Goal: Transaction & Acquisition: Purchase product/service

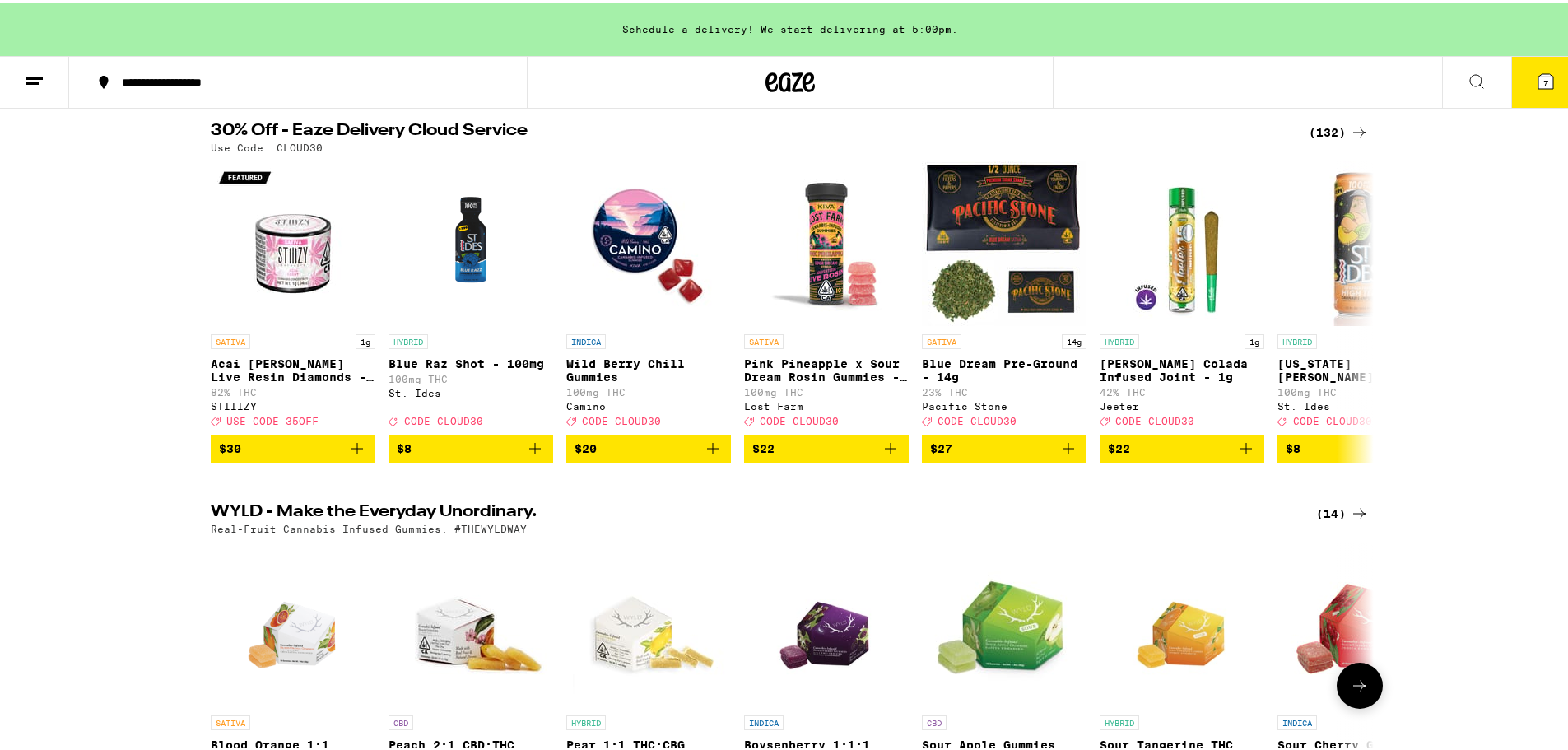
scroll to position [165, 0]
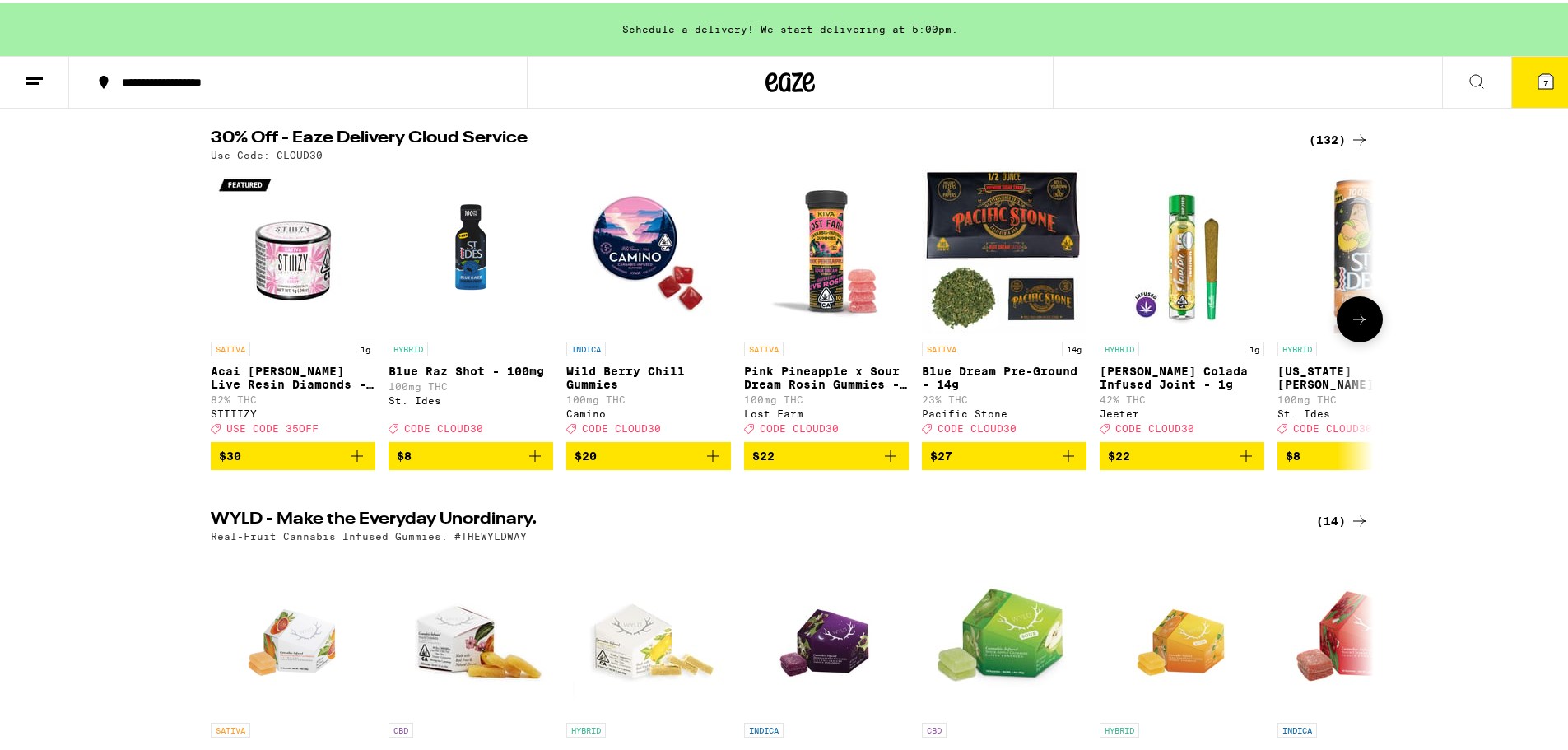
click at [1355, 326] on icon at bounding box center [1359, 316] width 20 height 20
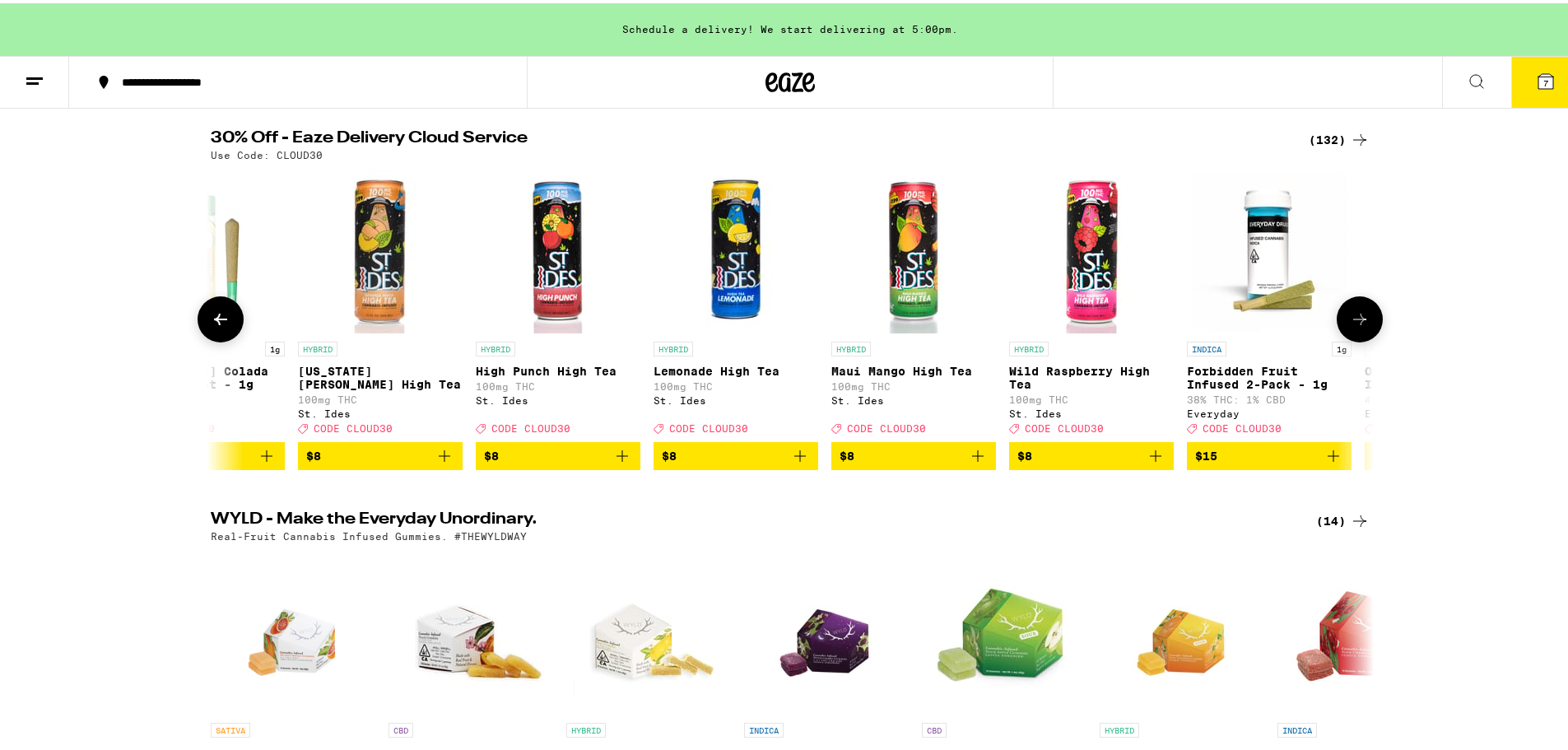
click at [1355, 326] on icon at bounding box center [1359, 316] width 20 height 20
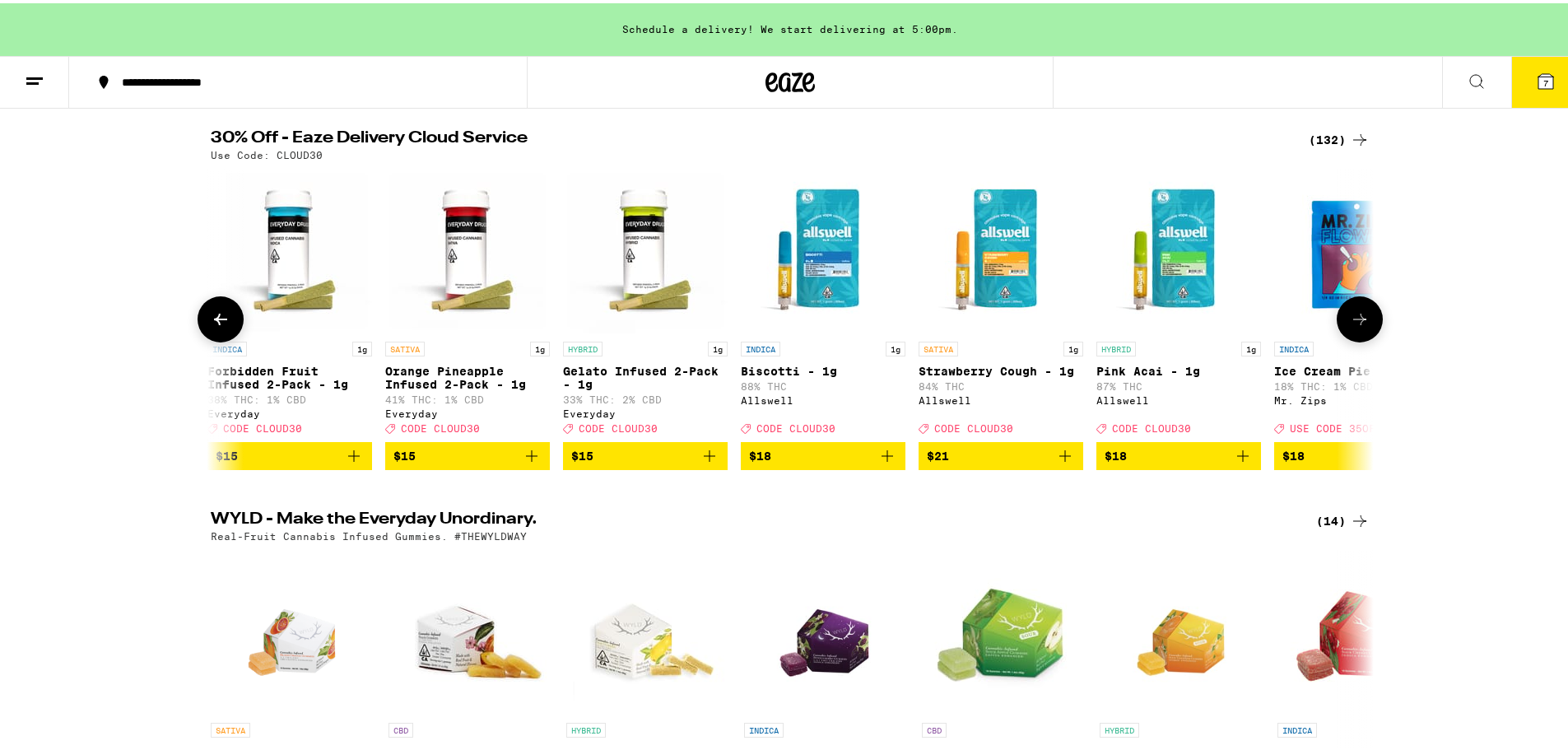
click at [1355, 326] on icon at bounding box center [1359, 316] width 20 height 20
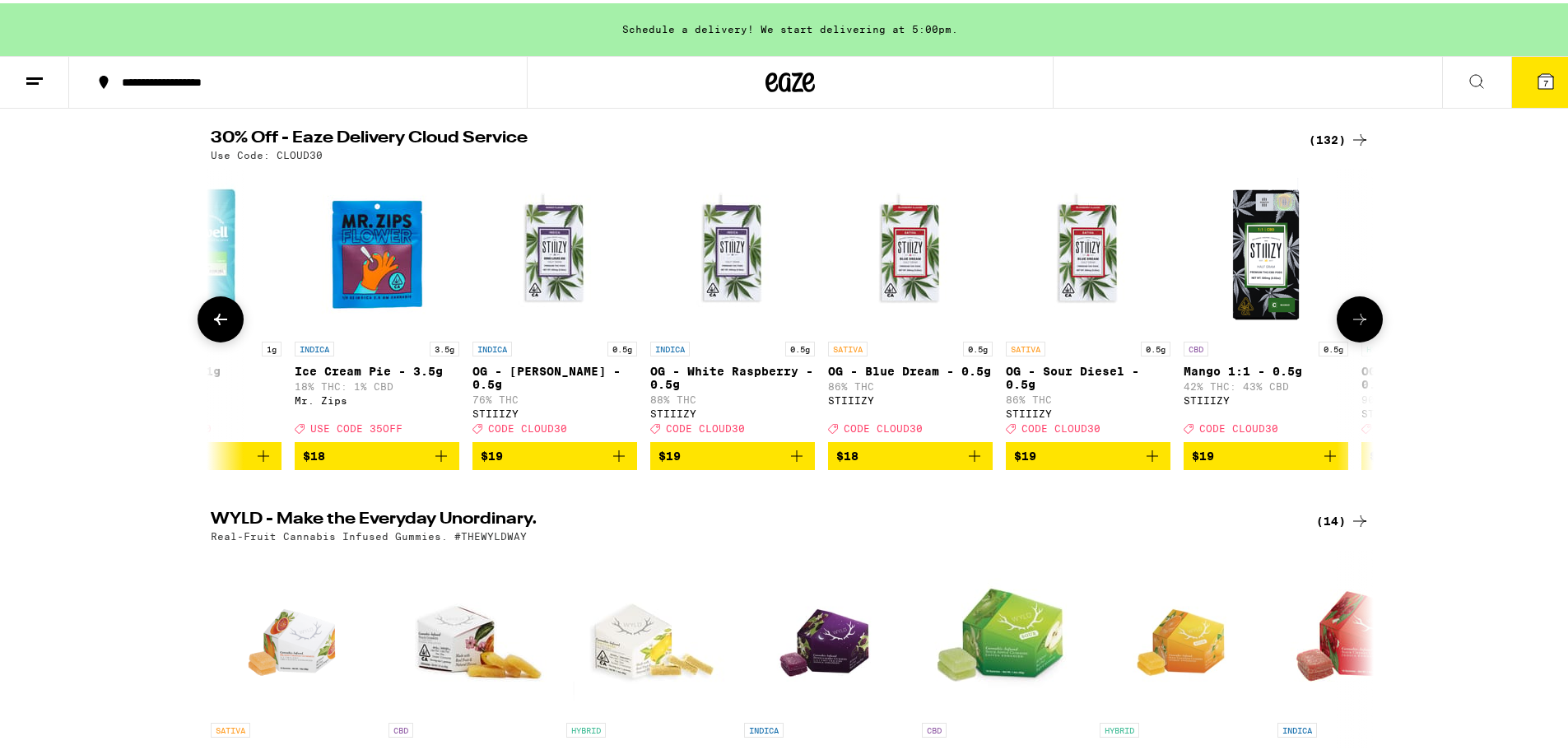
click at [1355, 326] on icon at bounding box center [1359, 316] width 20 height 20
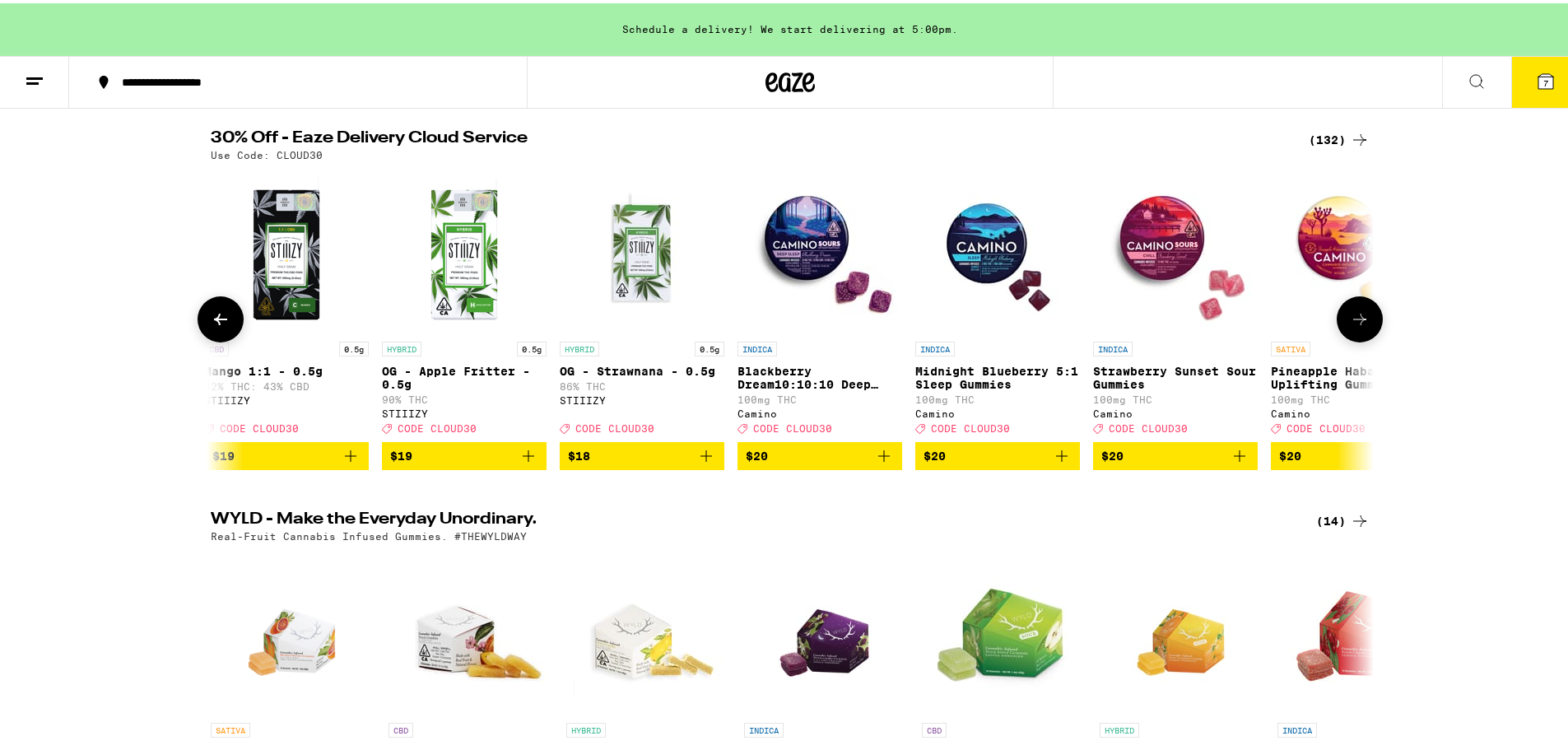
click at [1355, 326] on icon at bounding box center [1359, 316] width 20 height 20
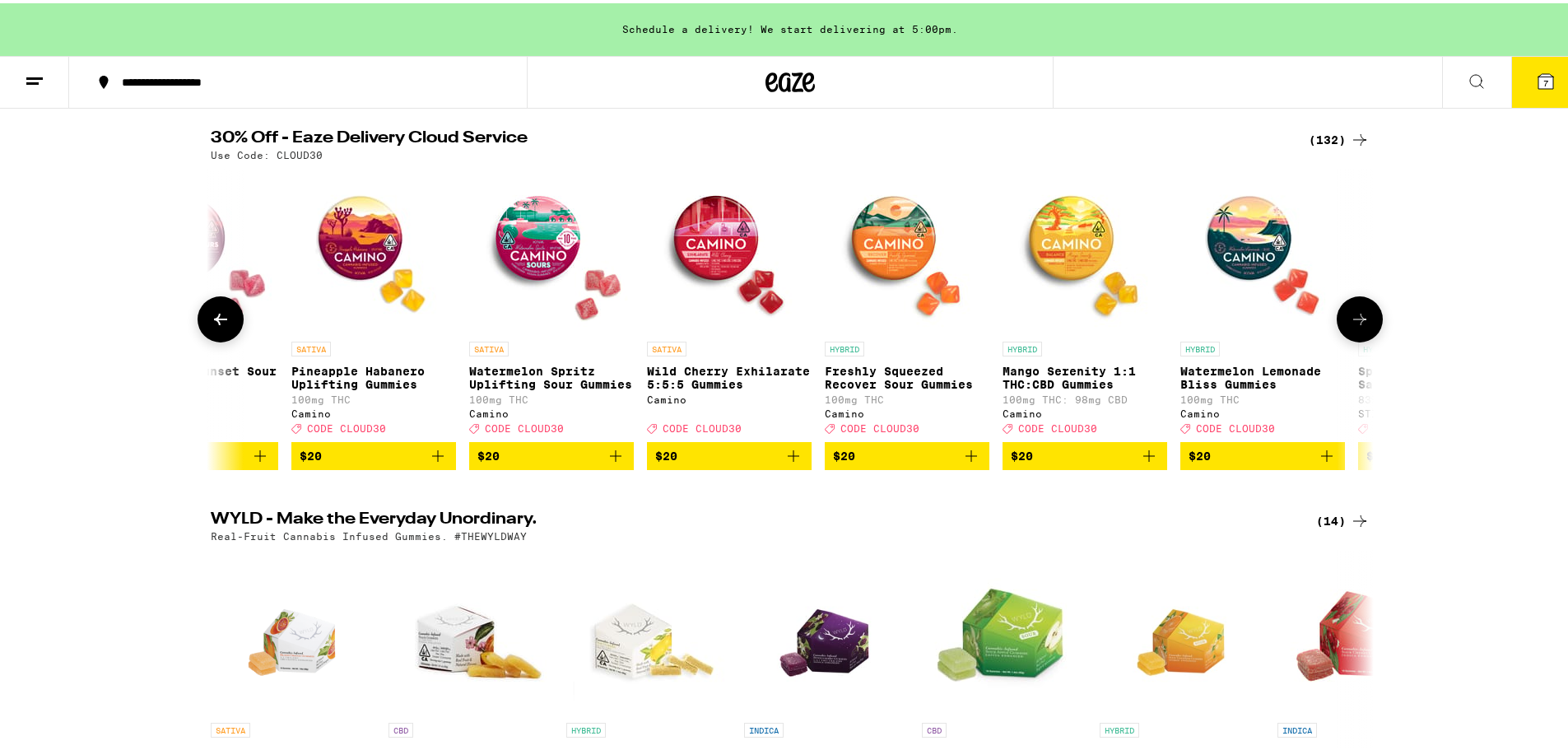
click at [1355, 326] on icon at bounding box center [1359, 316] width 20 height 20
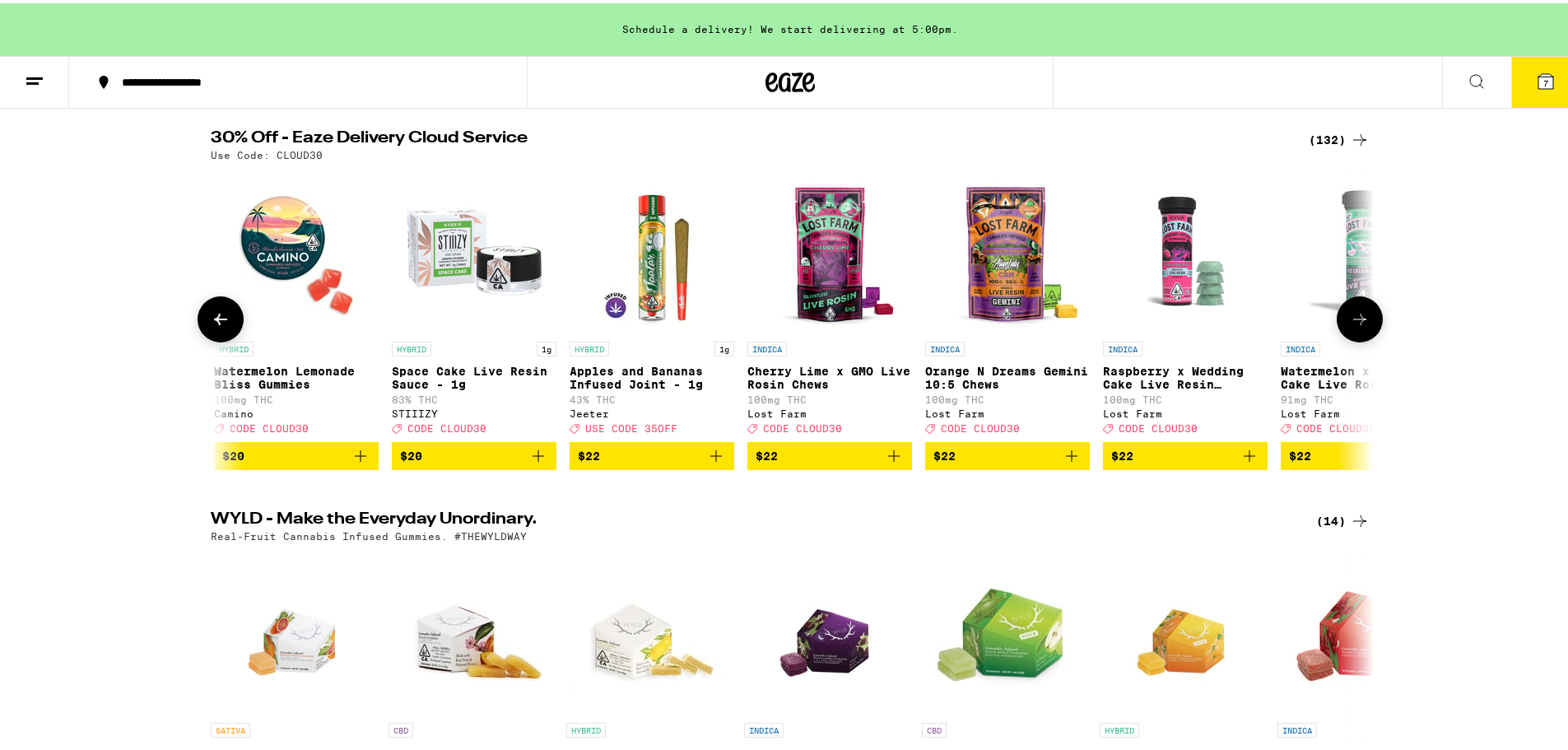
scroll to position [0, 5876]
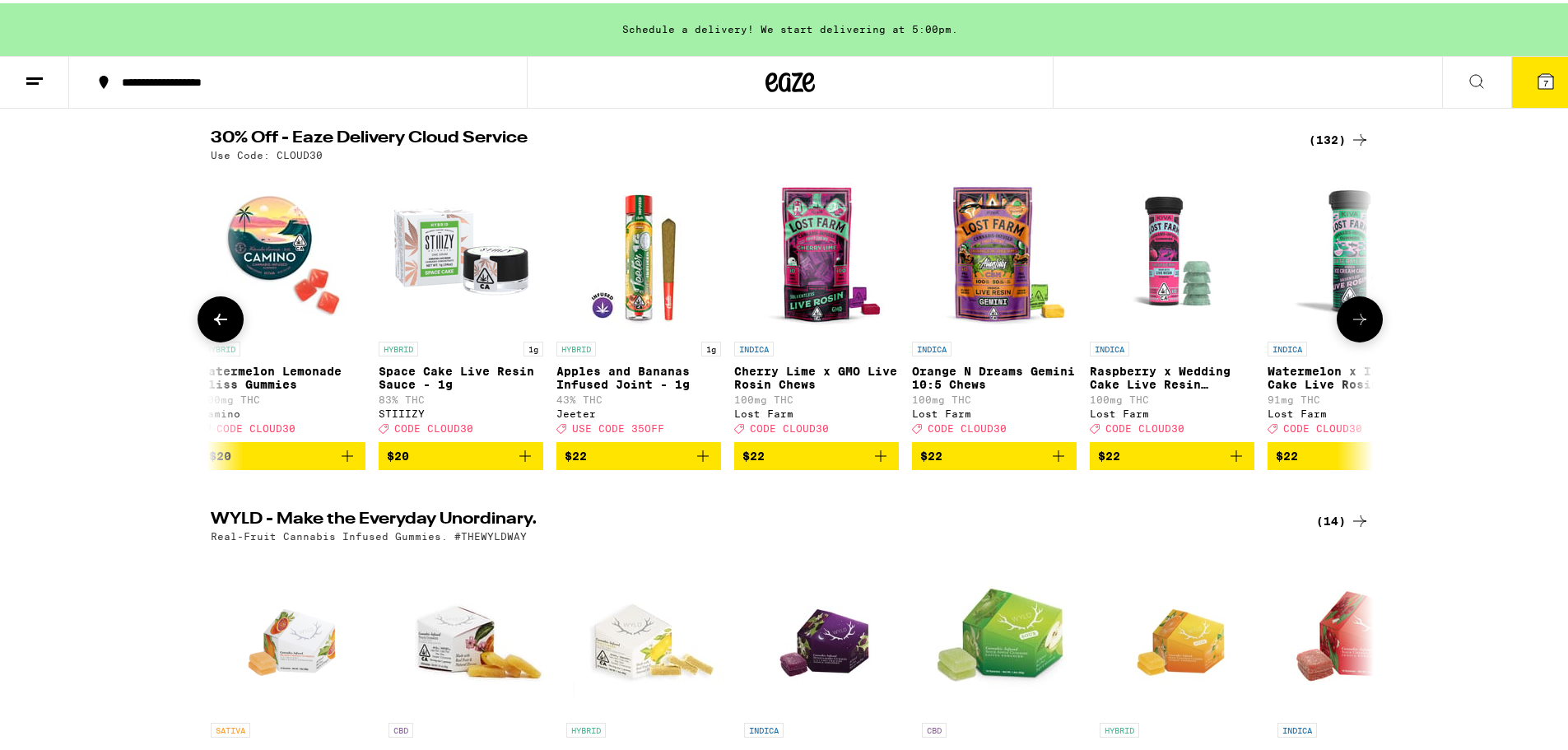
click at [1355, 326] on icon at bounding box center [1359, 316] width 20 height 20
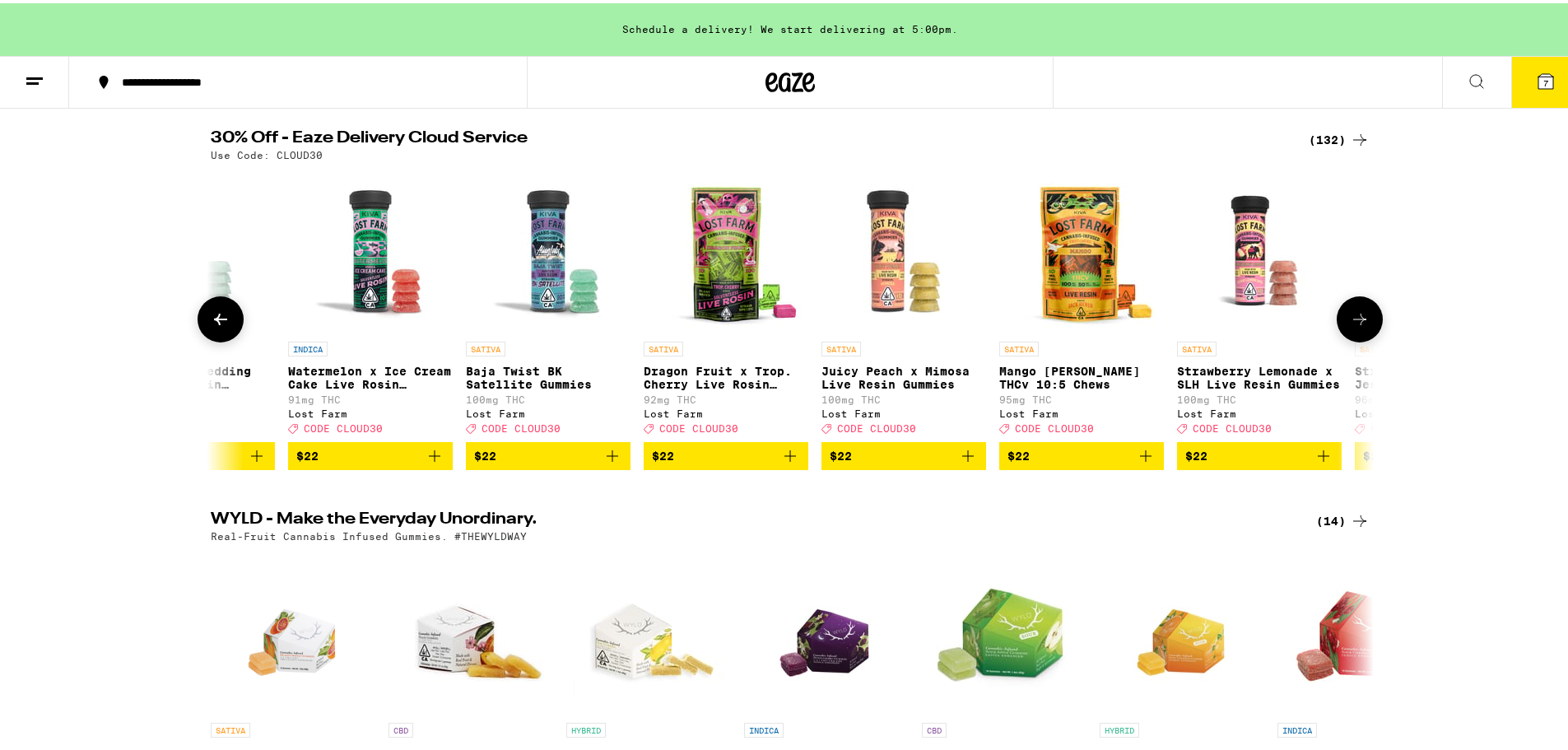
click at [1355, 326] on icon at bounding box center [1359, 316] width 20 height 20
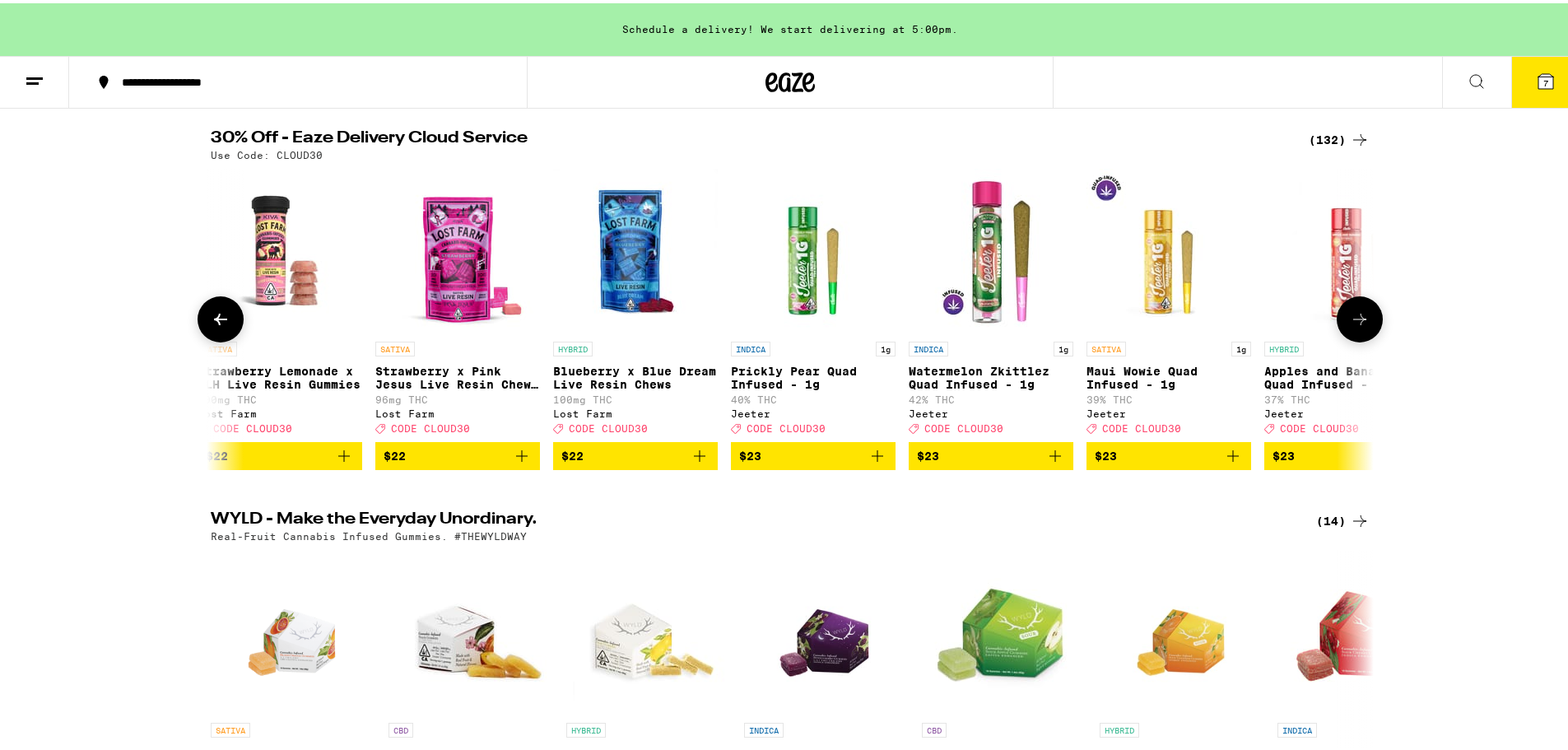
click at [1355, 326] on icon at bounding box center [1359, 316] width 20 height 20
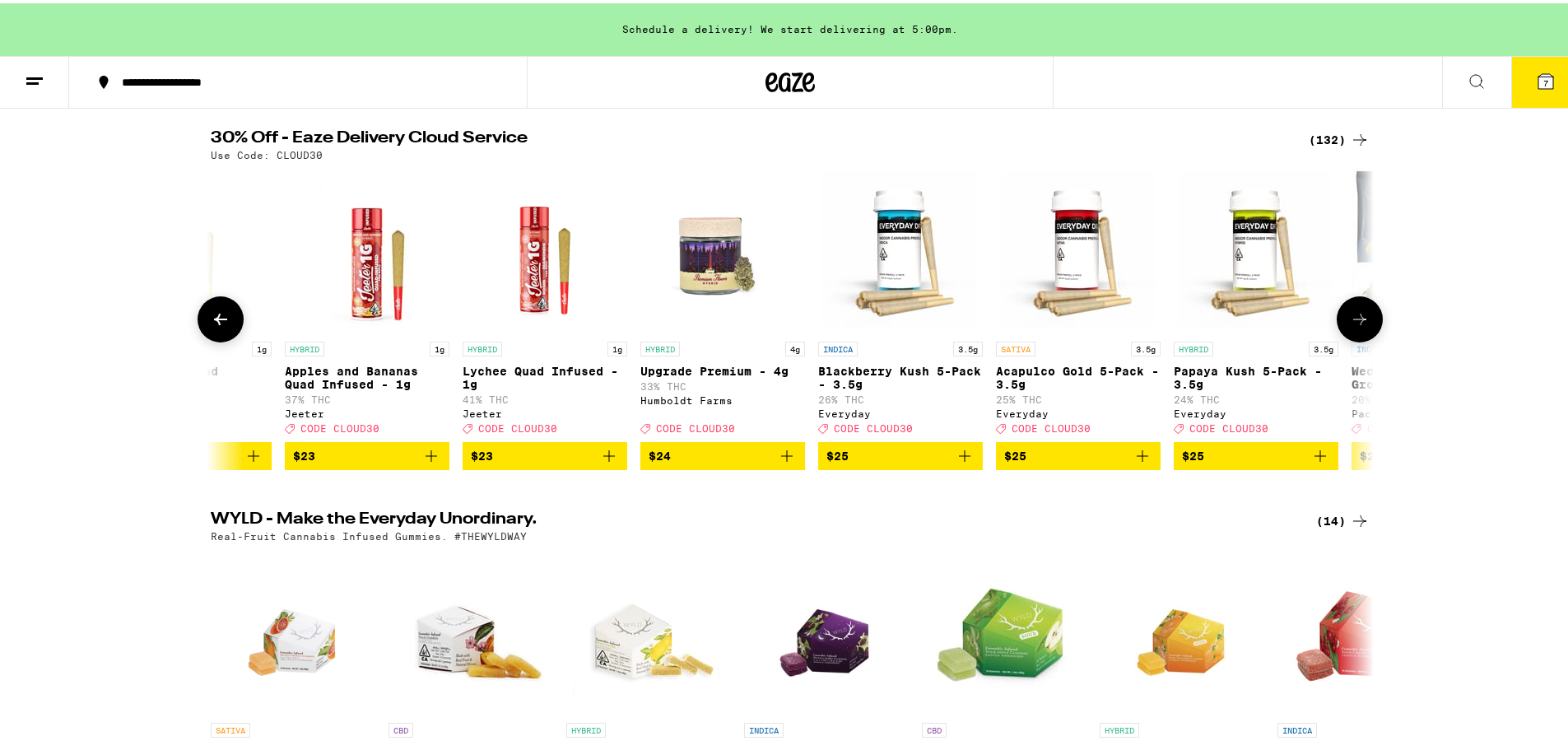
click at [1355, 326] on icon at bounding box center [1359, 316] width 20 height 20
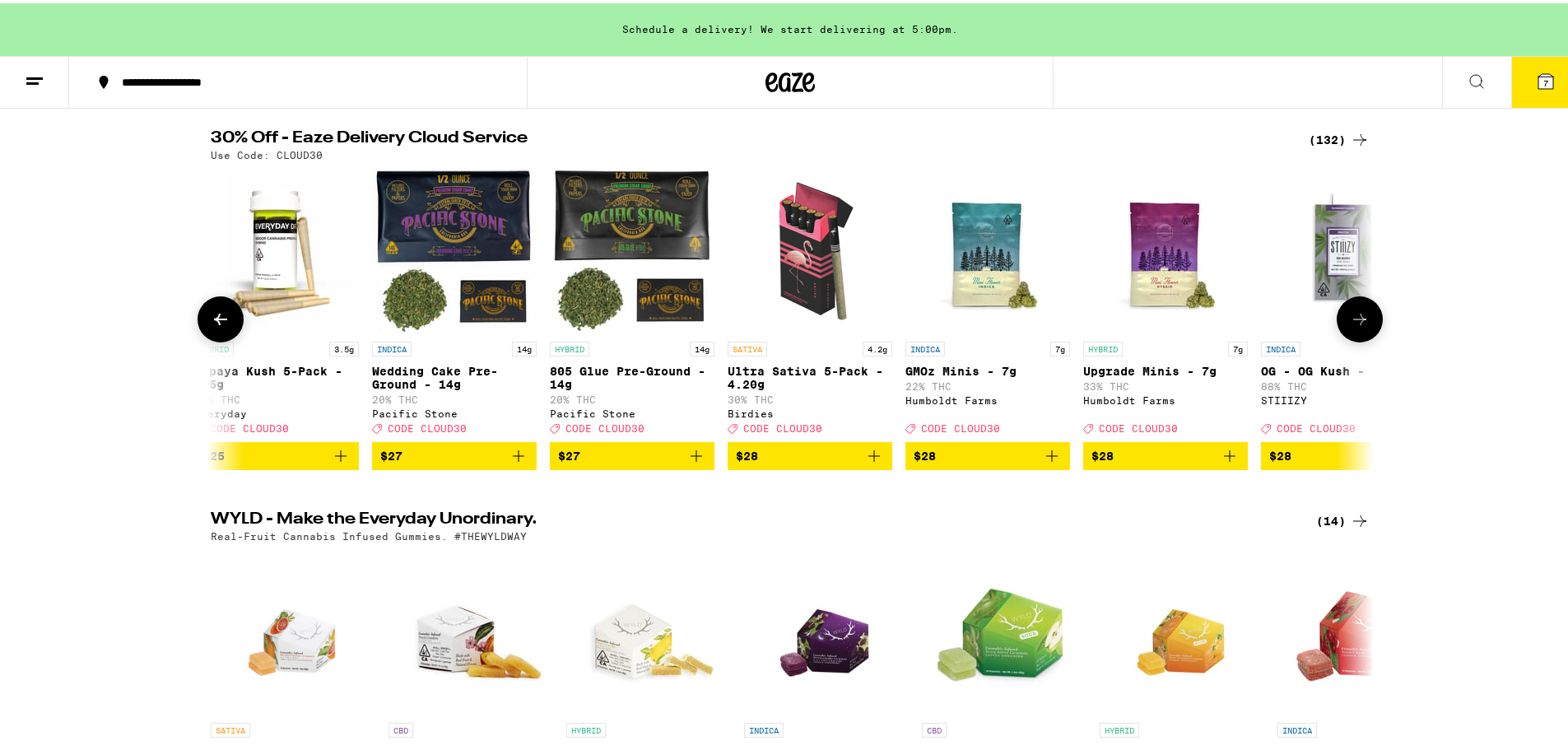
click at [1355, 326] on icon at bounding box center [1359, 316] width 20 height 20
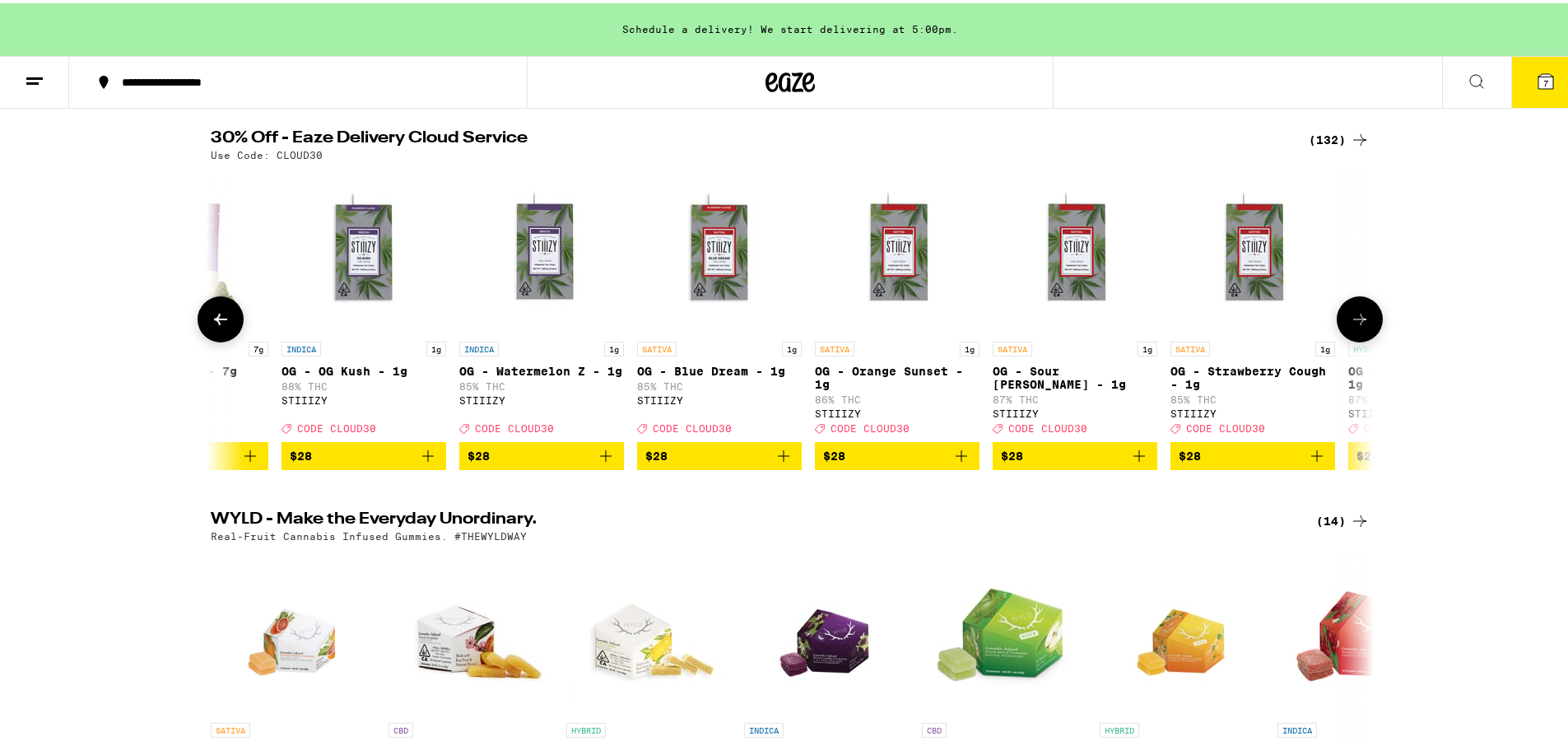
click at [1355, 326] on icon at bounding box center [1359, 316] width 20 height 20
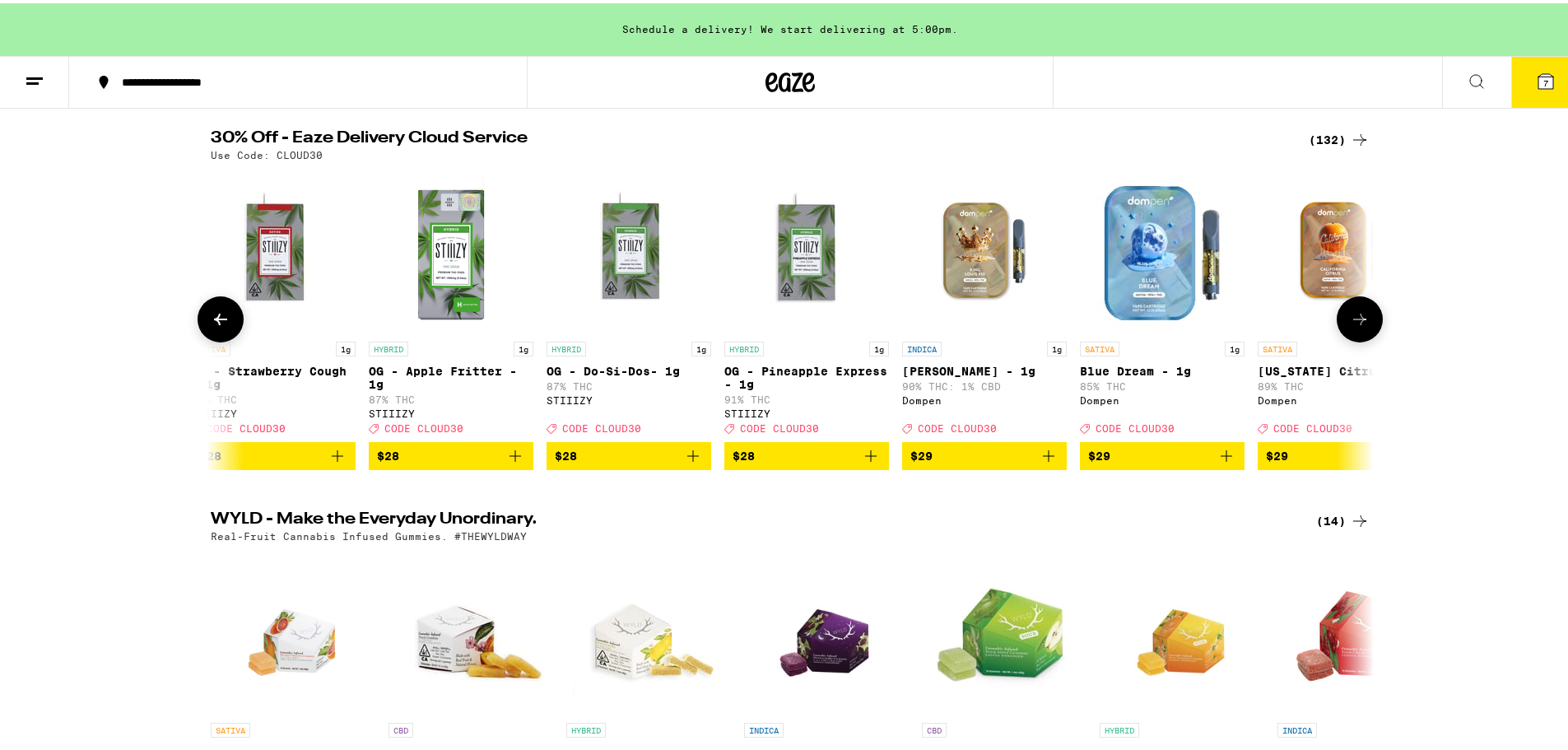
click at [1355, 326] on icon at bounding box center [1359, 316] width 20 height 20
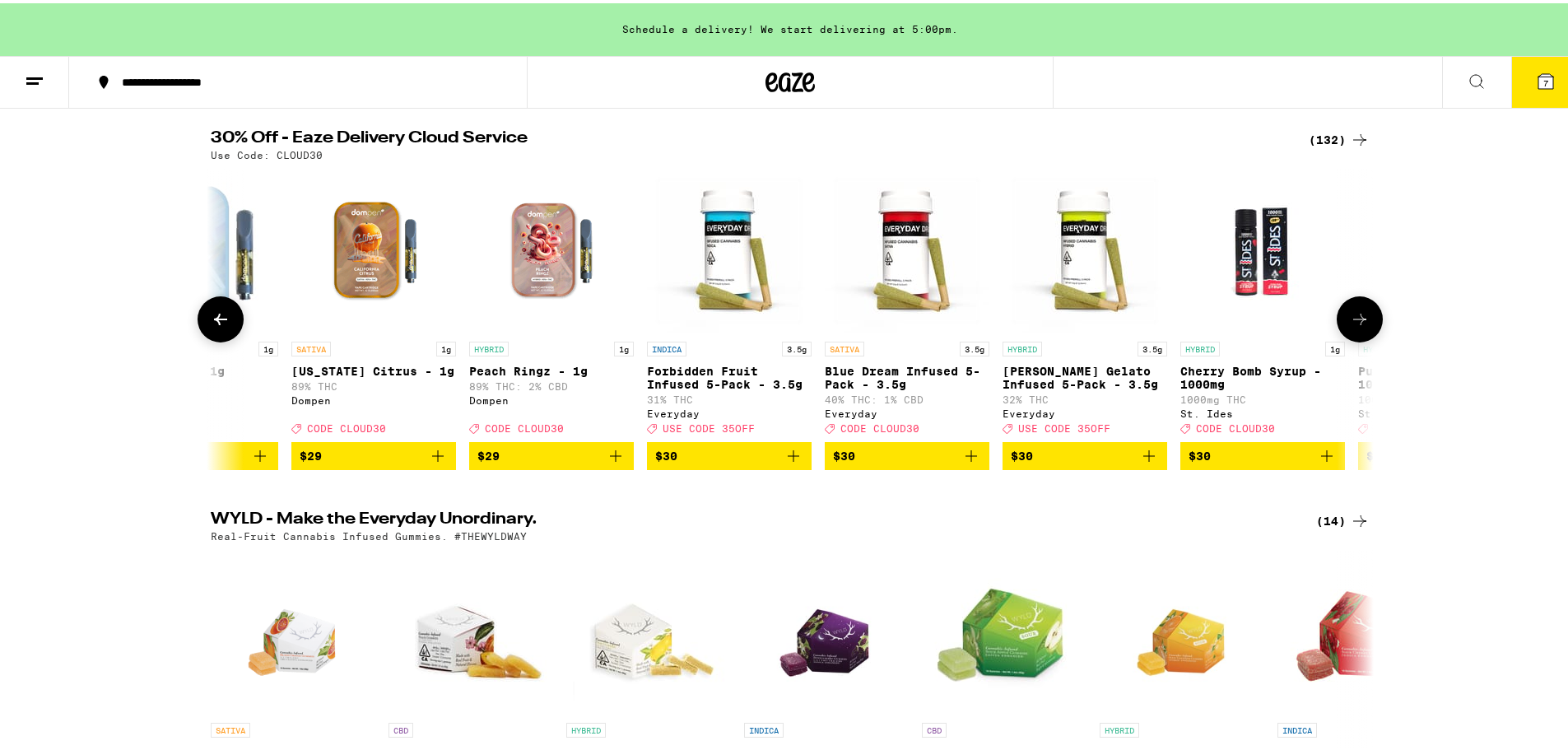
scroll to position [0, 12732]
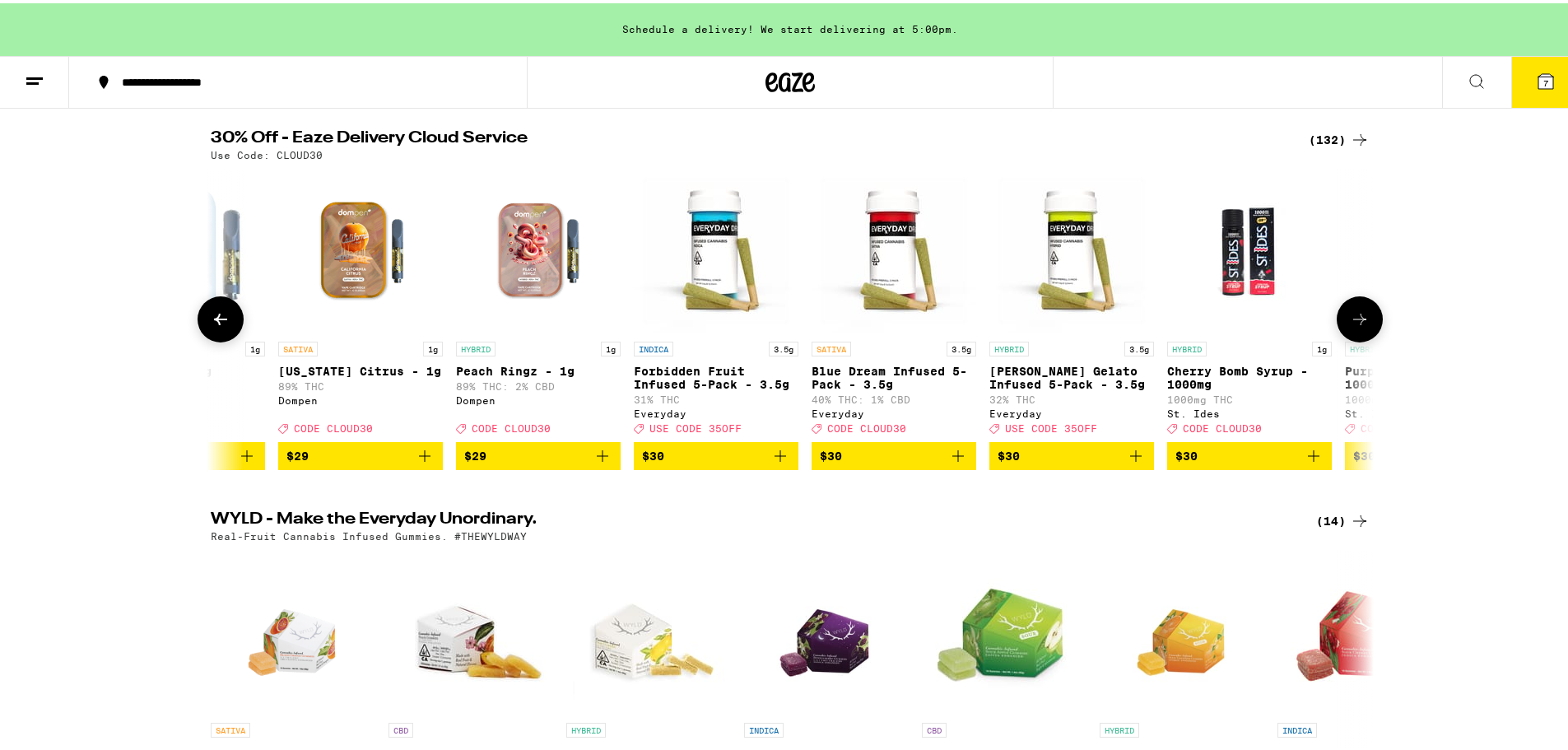
click at [1355, 326] on icon at bounding box center [1359, 316] width 20 height 20
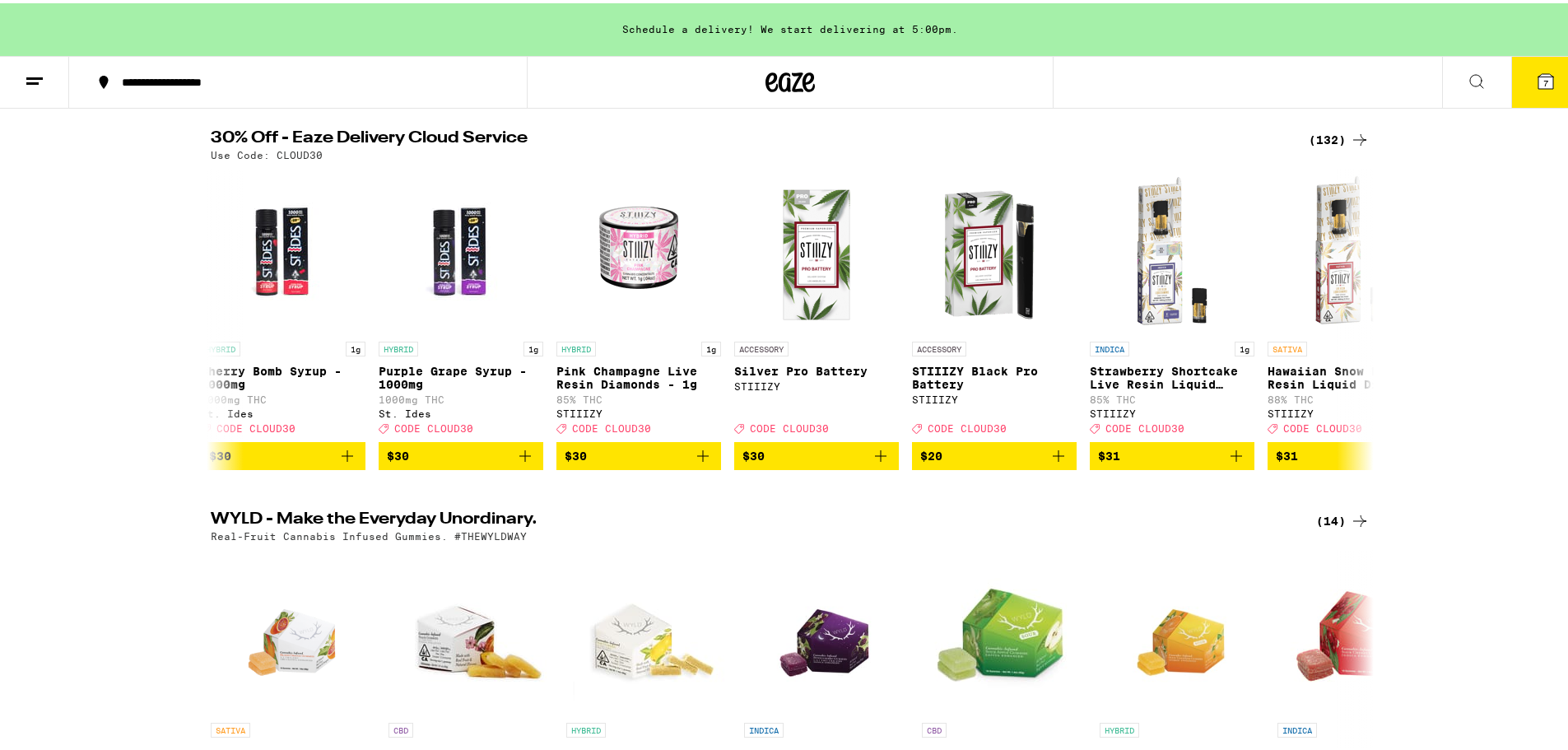
scroll to position [0, 13711]
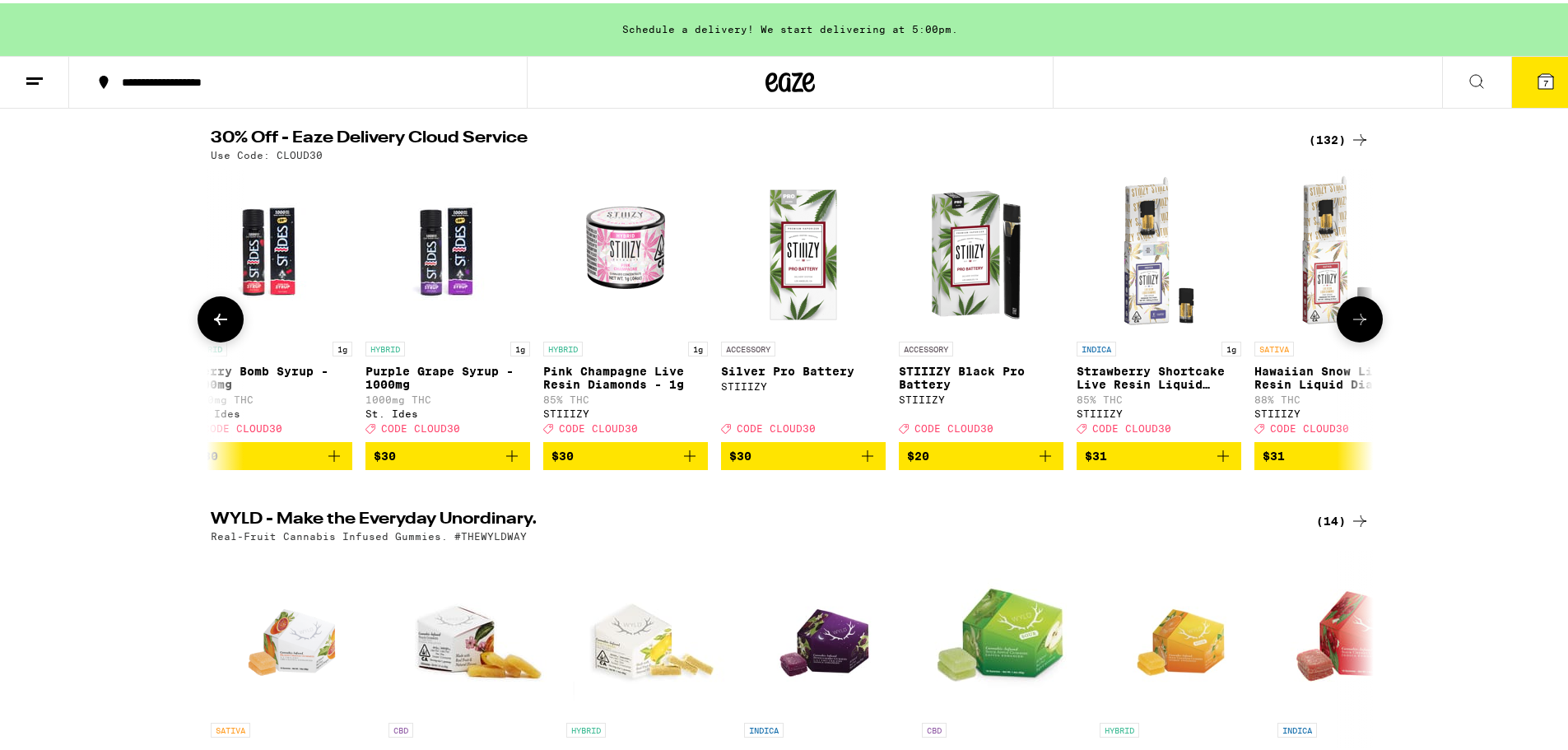
click at [1358, 326] on icon at bounding box center [1359, 316] width 20 height 20
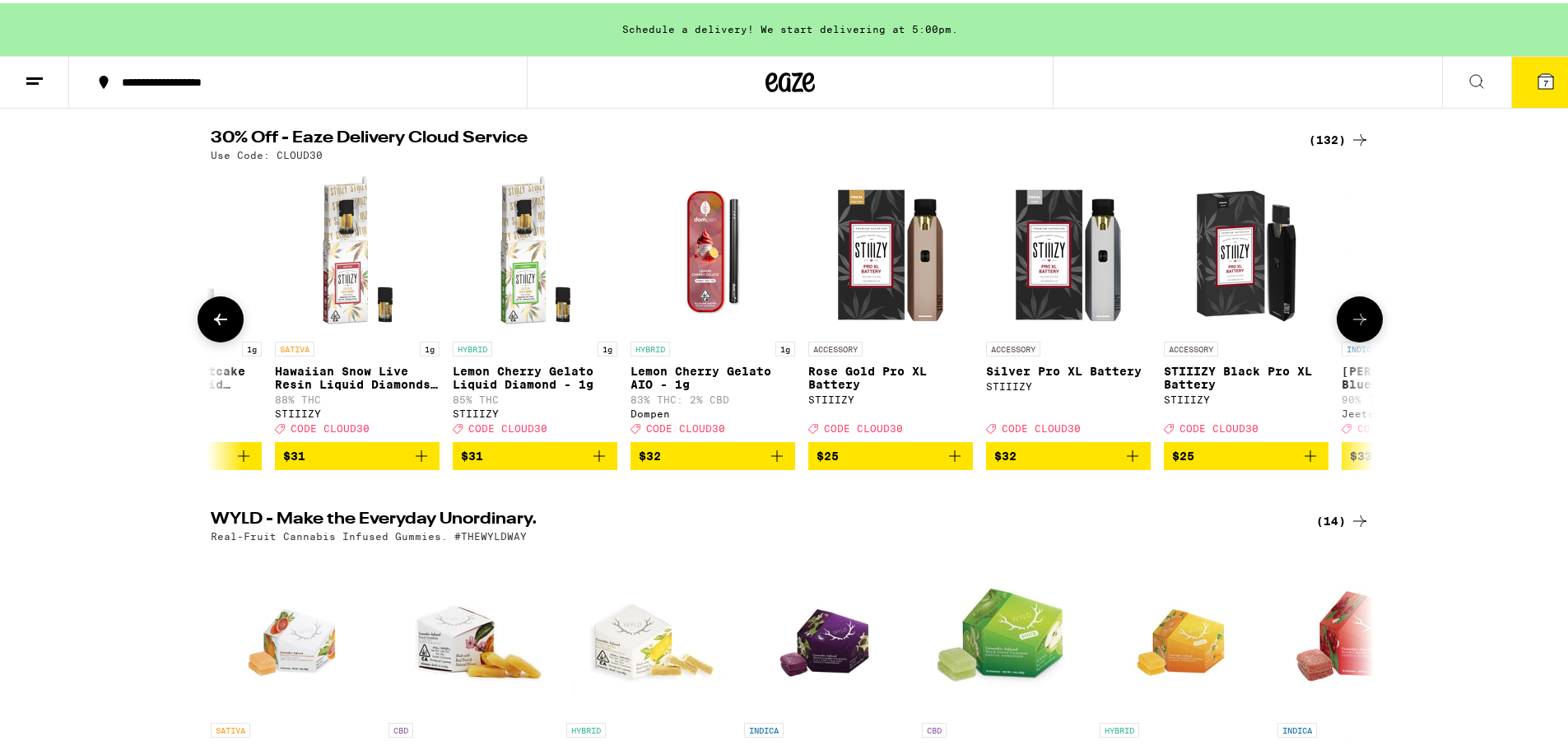
click at [1358, 326] on icon at bounding box center [1359, 316] width 20 height 20
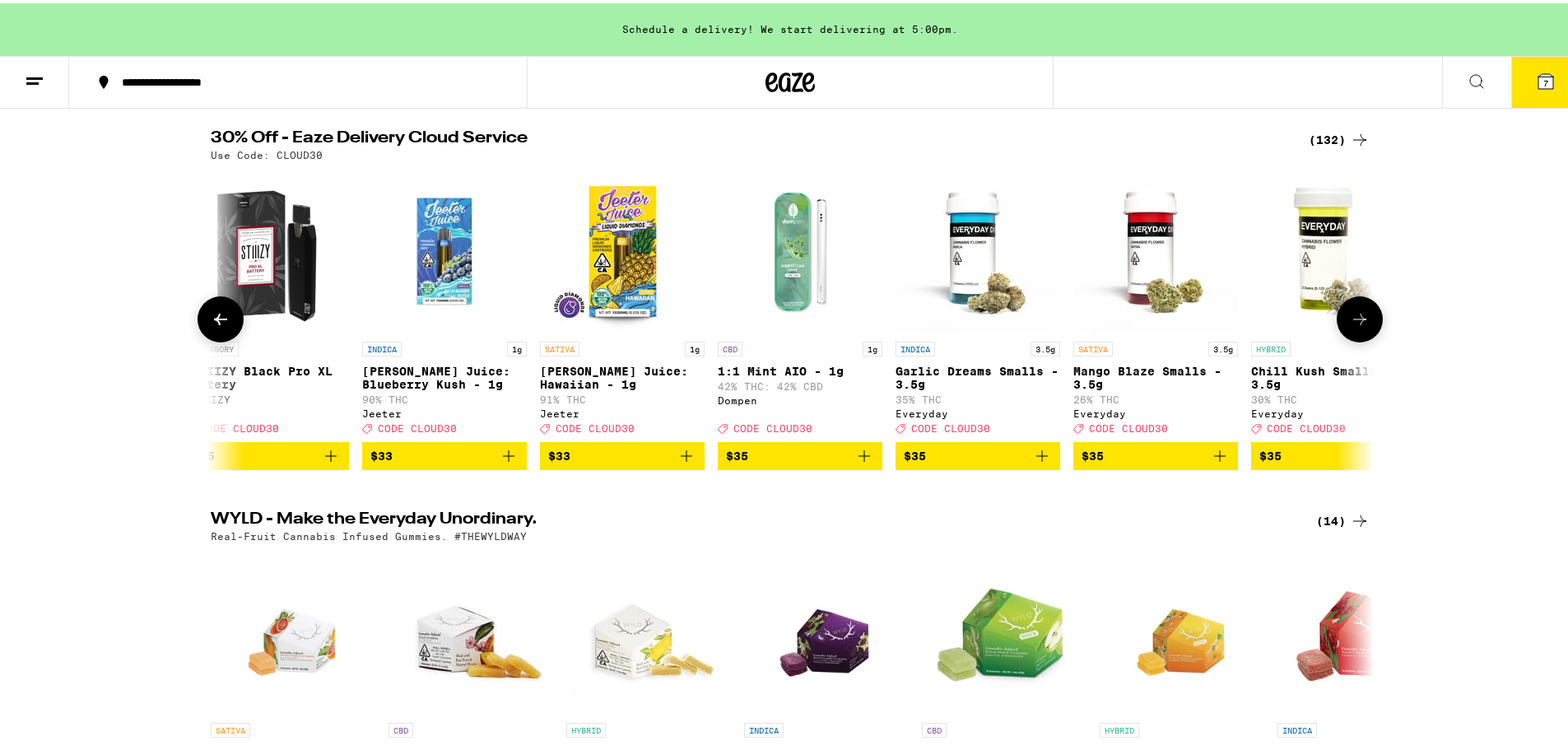
click at [1358, 326] on icon at bounding box center [1359, 316] width 20 height 20
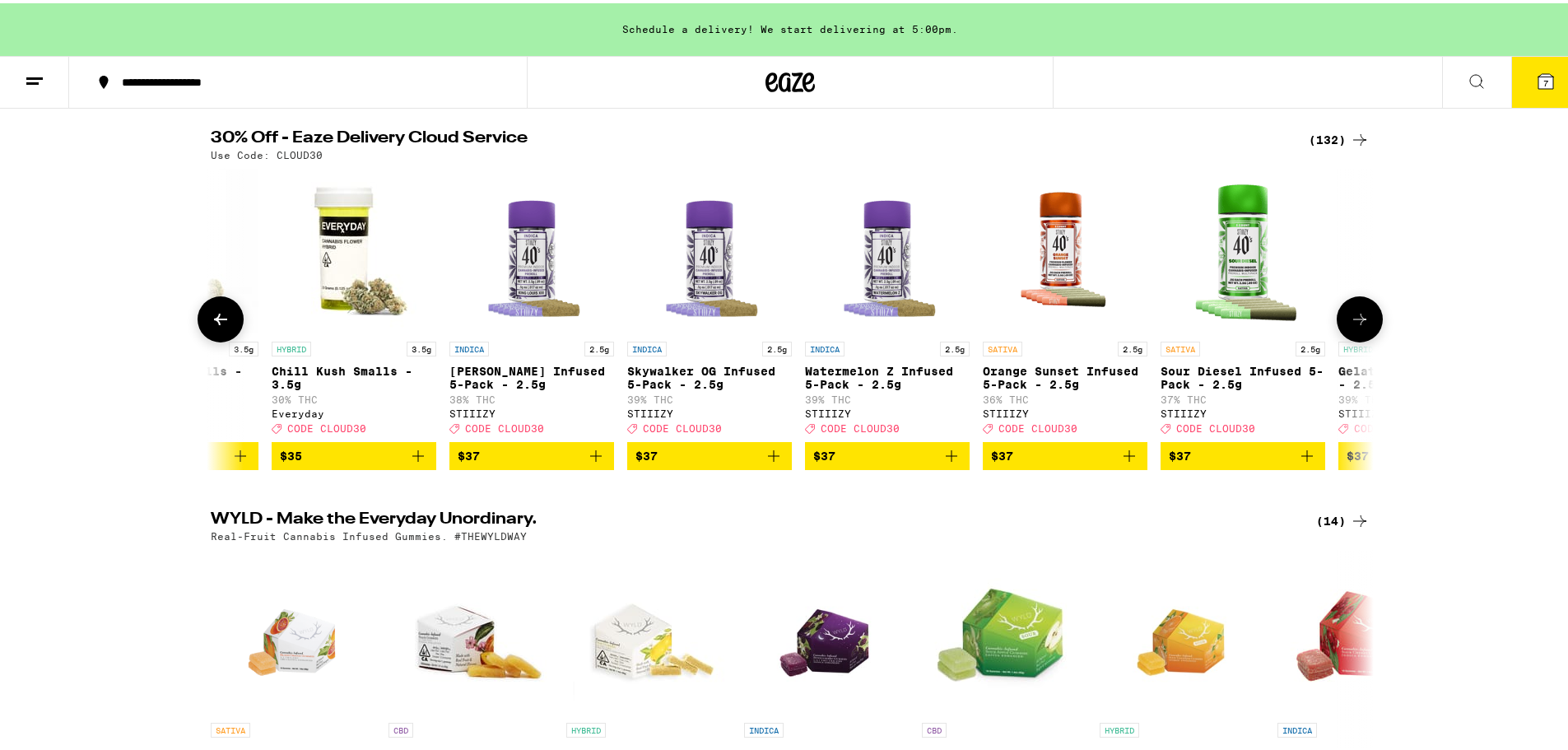
click at [1358, 326] on icon at bounding box center [1359, 316] width 20 height 20
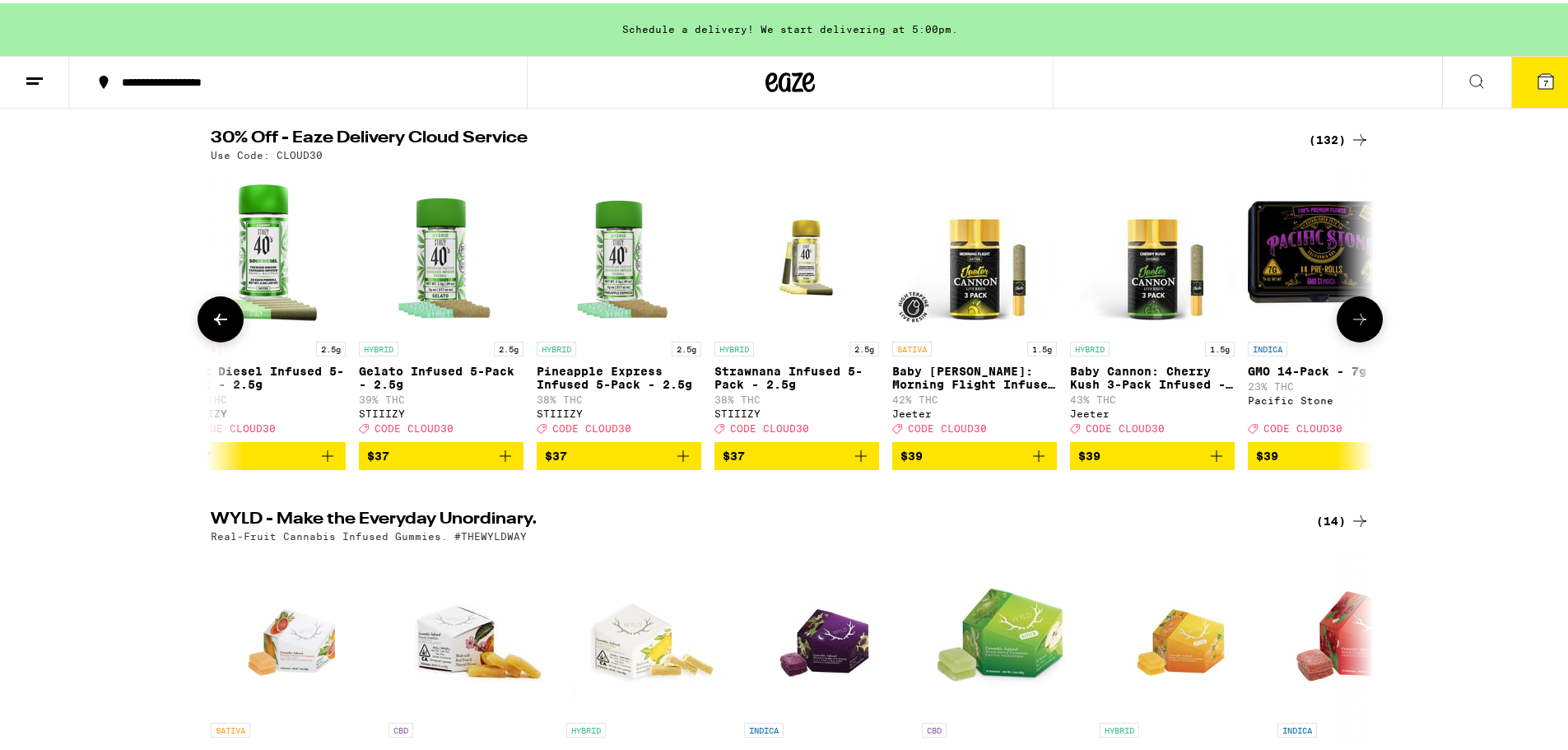
click at [1358, 326] on icon at bounding box center [1359, 316] width 20 height 20
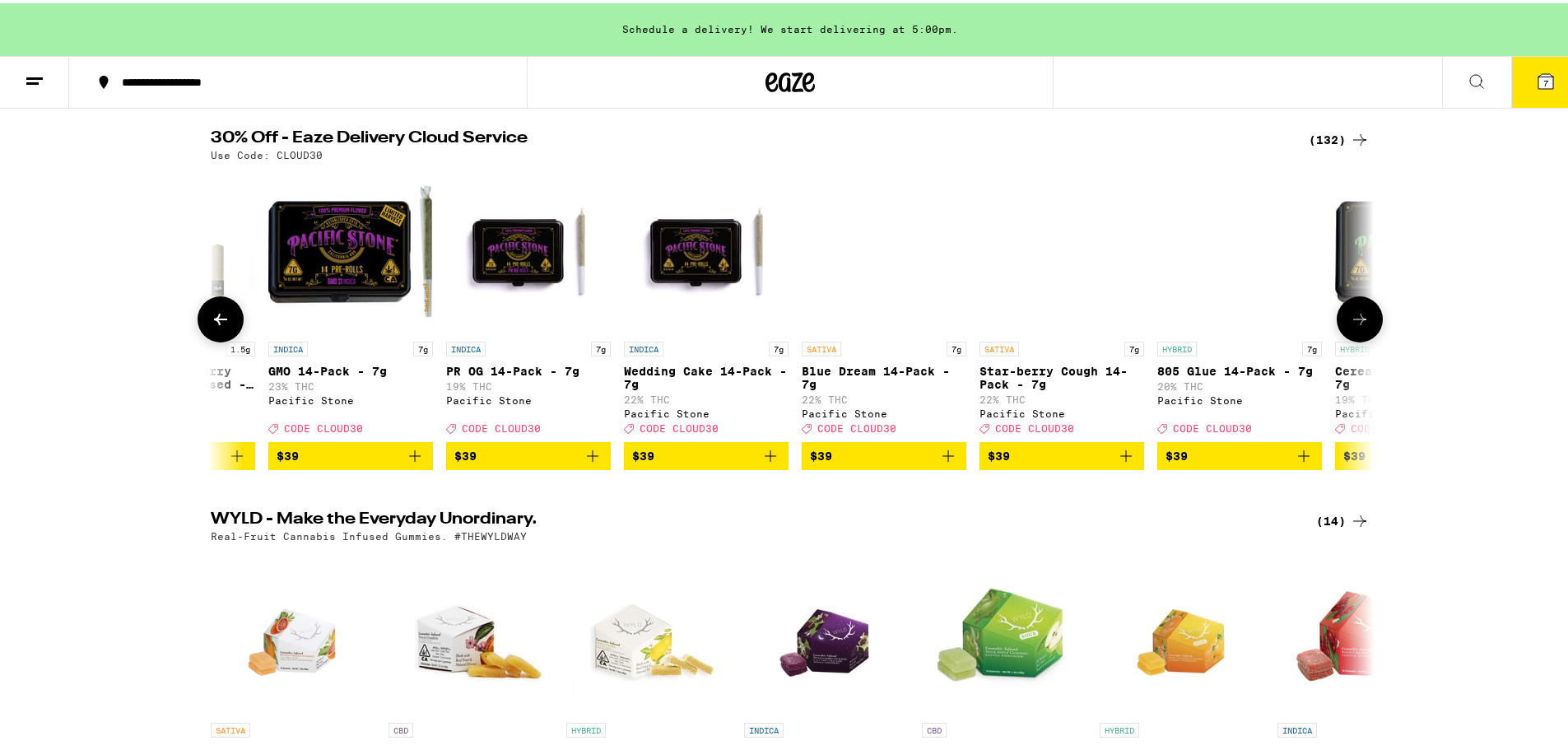
click at [1358, 326] on icon at bounding box center [1359, 316] width 20 height 20
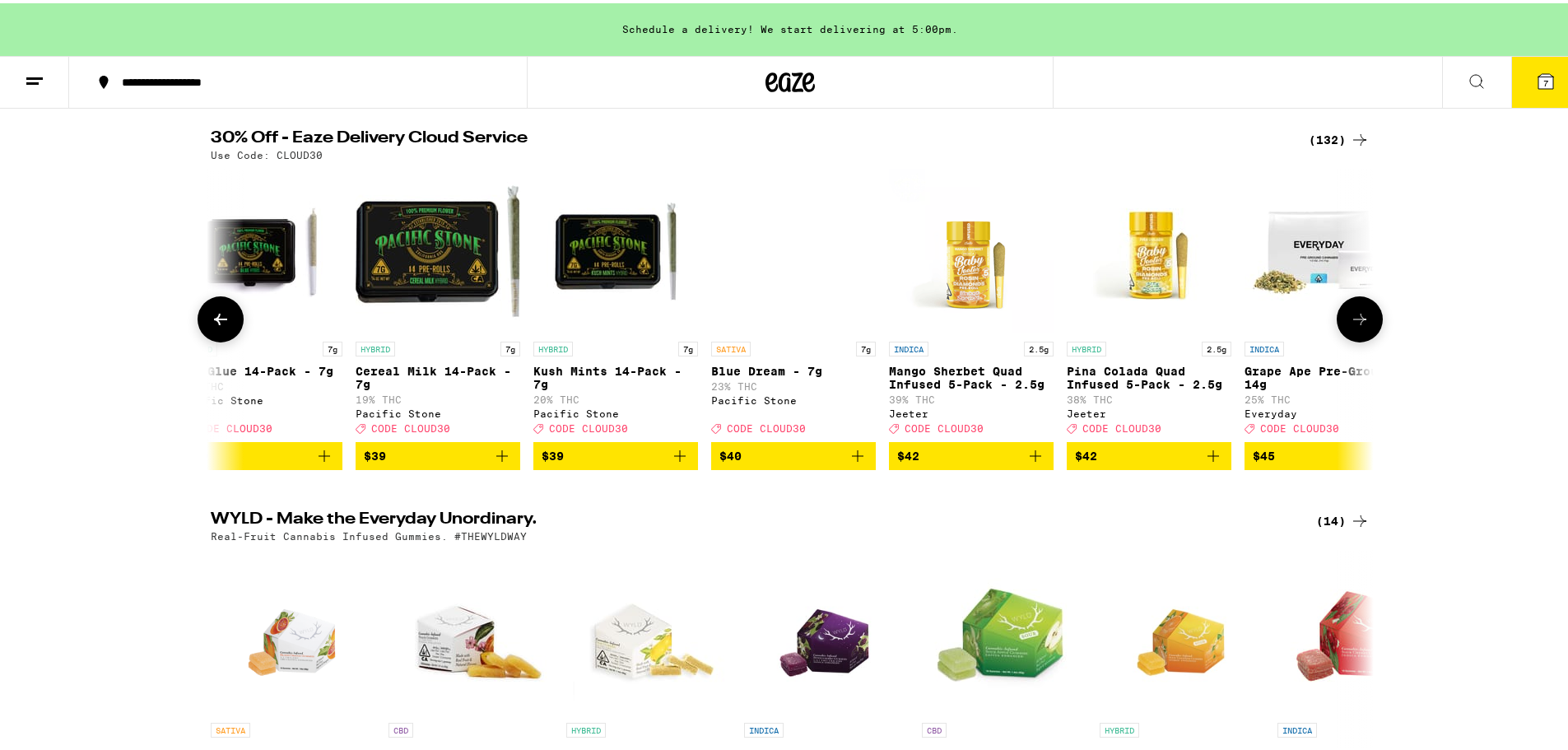
click at [1358, 326] on icon at bounding box center [1359, 316] width 20 height 20
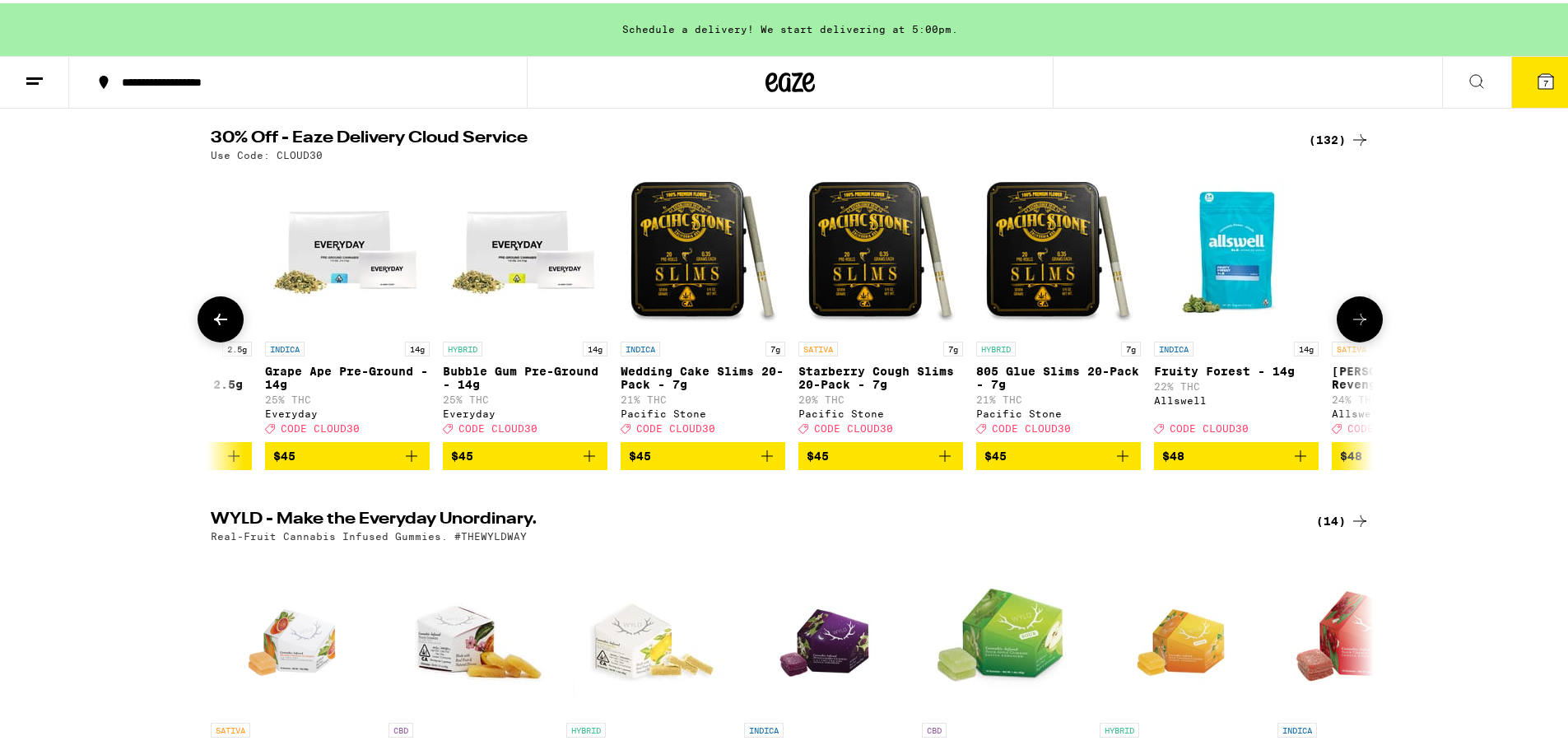
click at [1358, 326] on icon at bounding box center [1359, 316] width 20 height 20
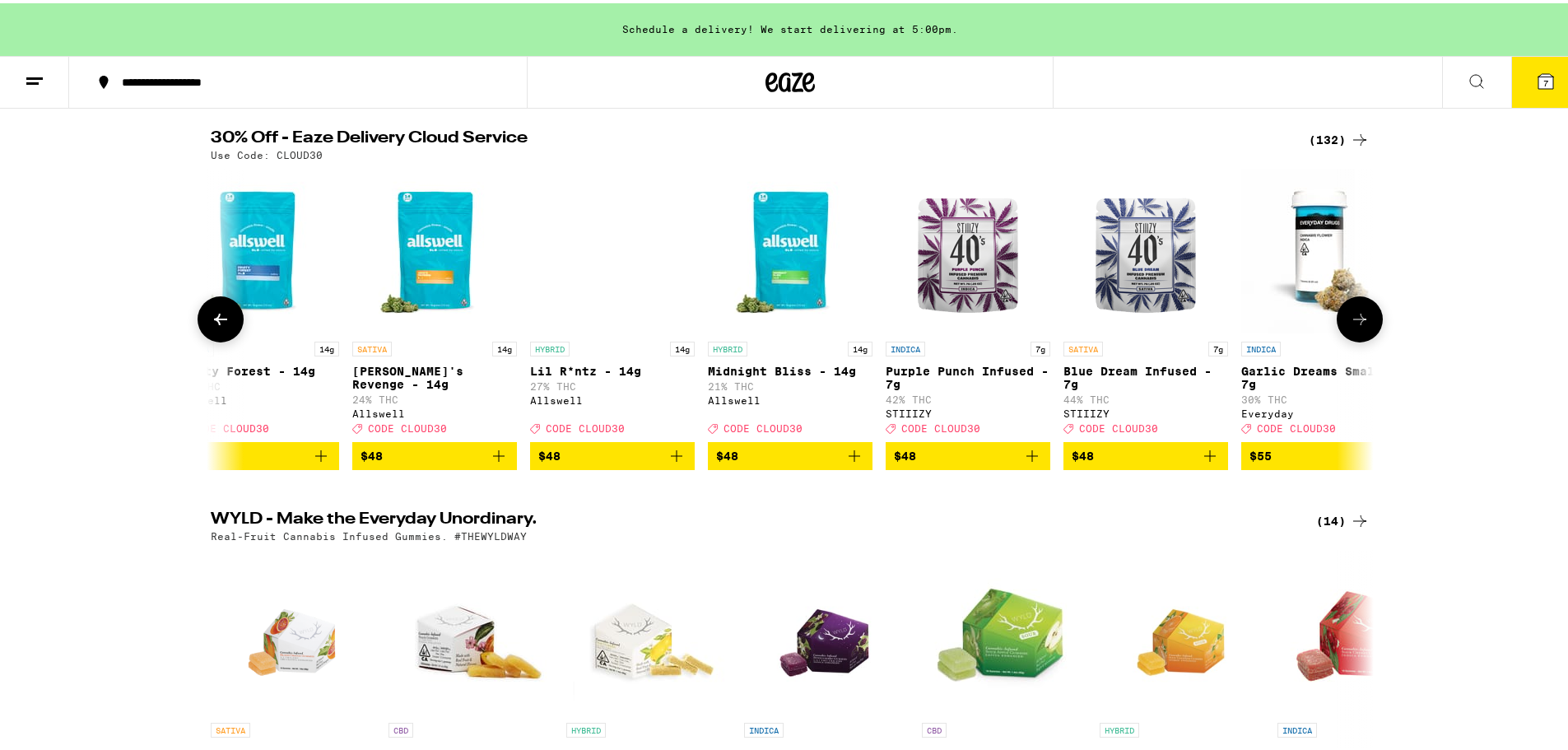
click at [1358, 326] on icon at bounding box center [1359, 316] width 20 height 20
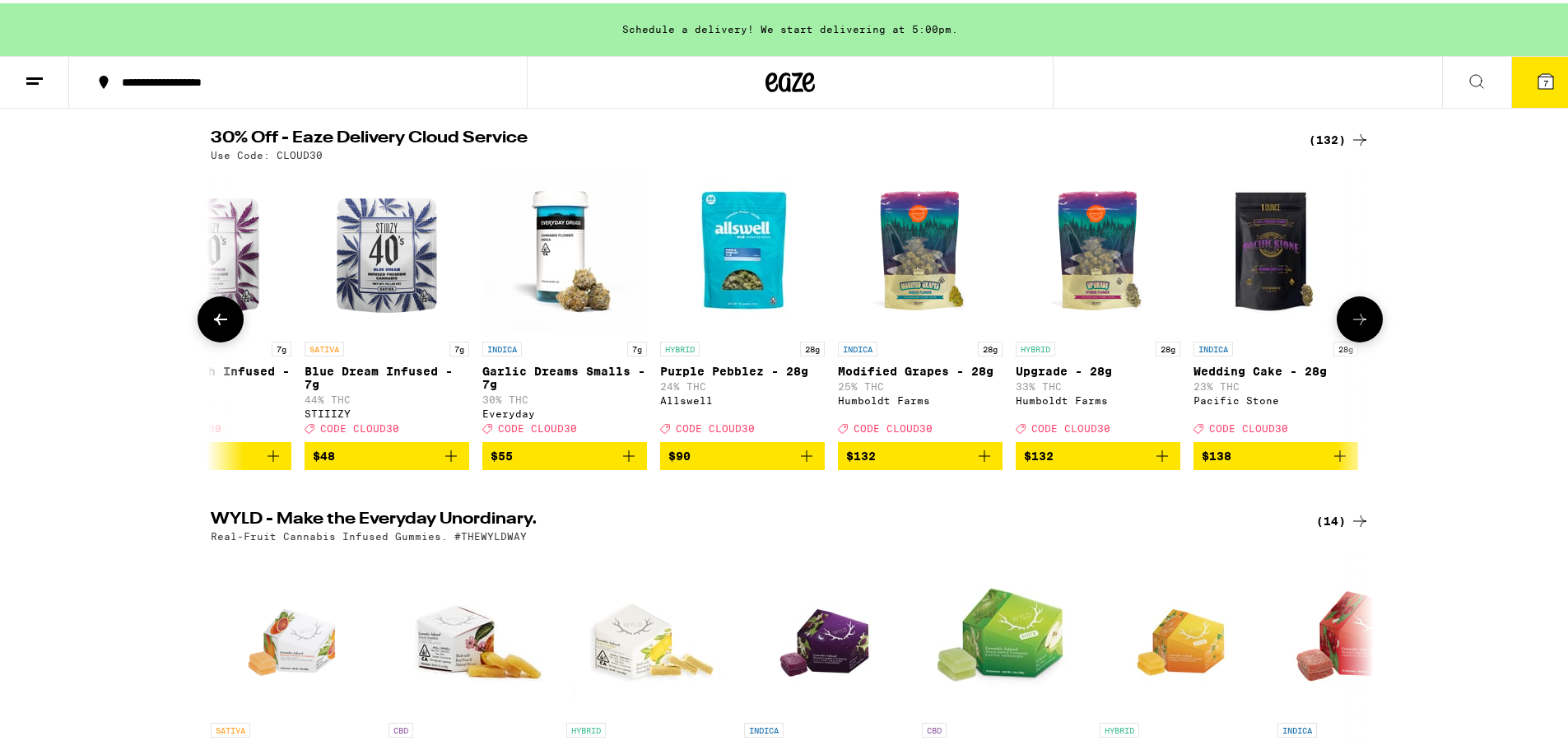
scroll to position [0, 22306]
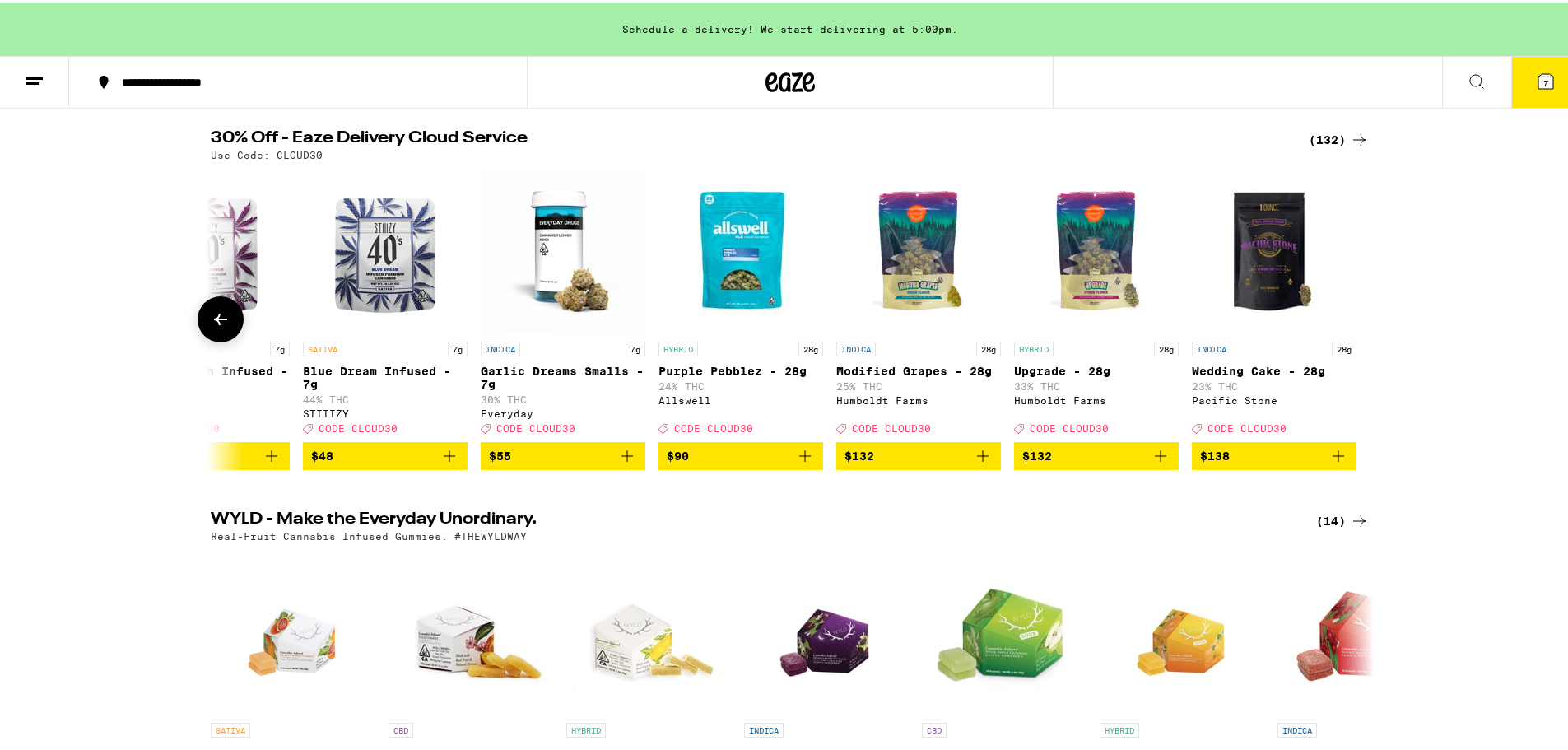
click at [1358, 332] on div at bounding box center [1359, 316] width 46 height 46
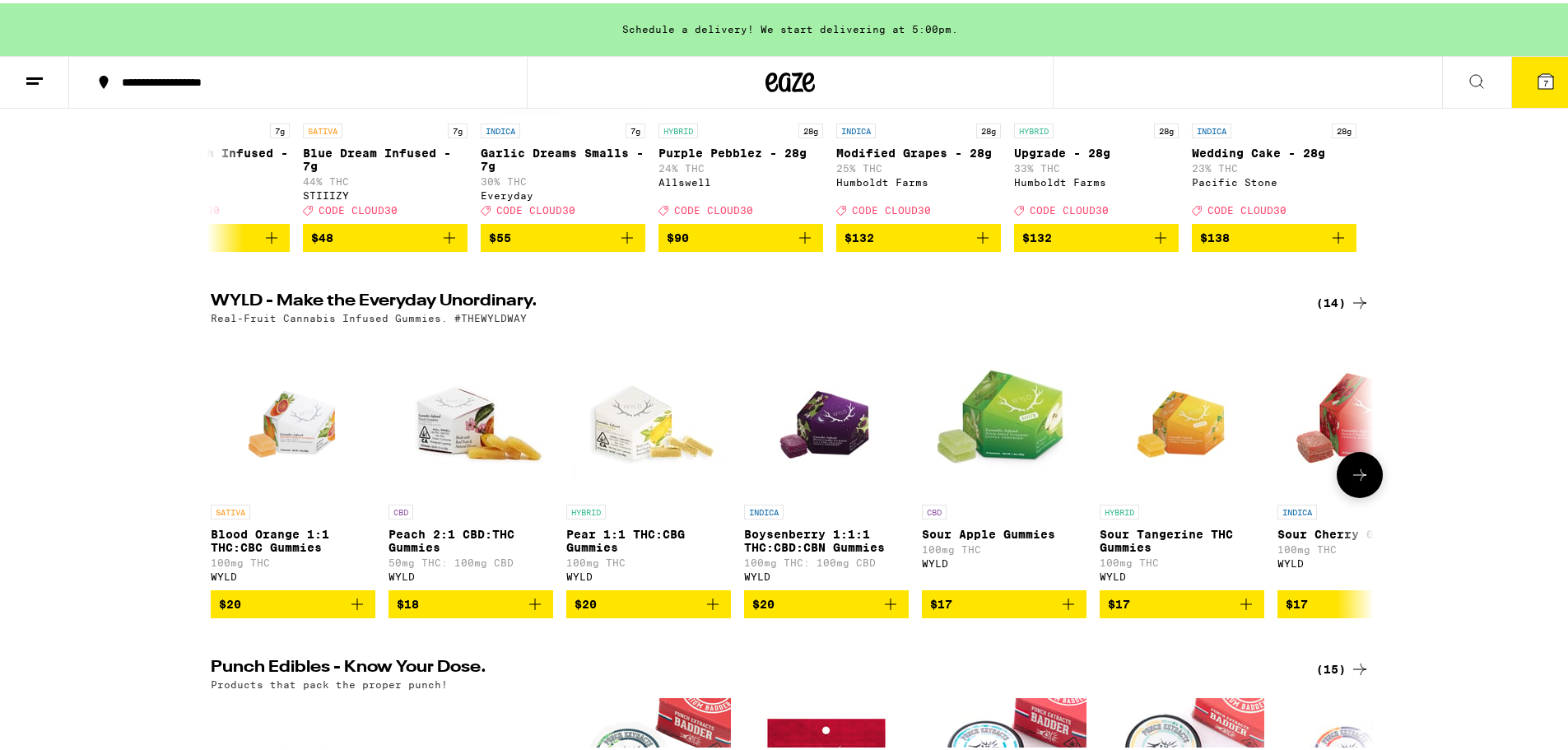
scroll to position [412, 0]
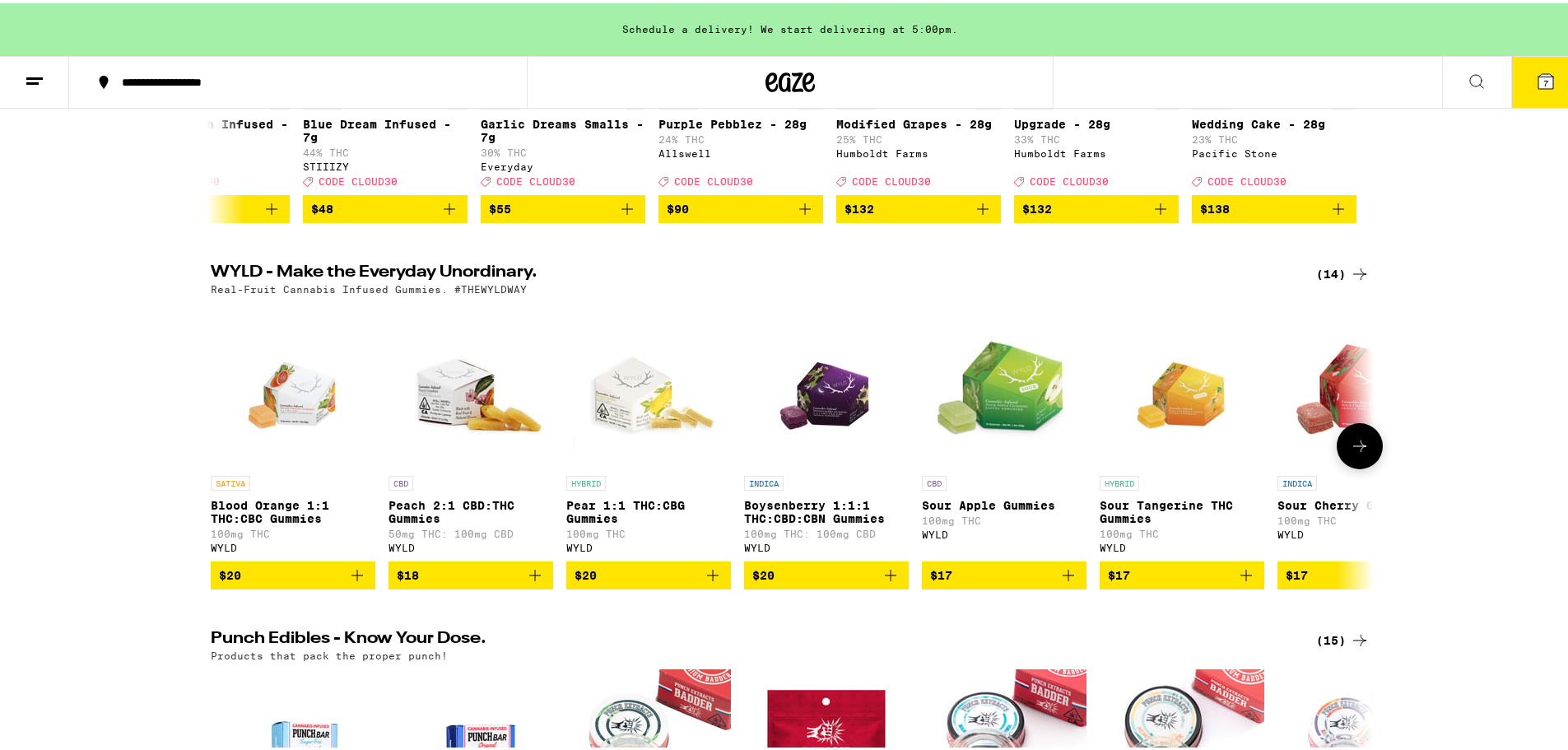
click at [1369, 457] on button at bounding box center [1359, 443] width 46 height 46
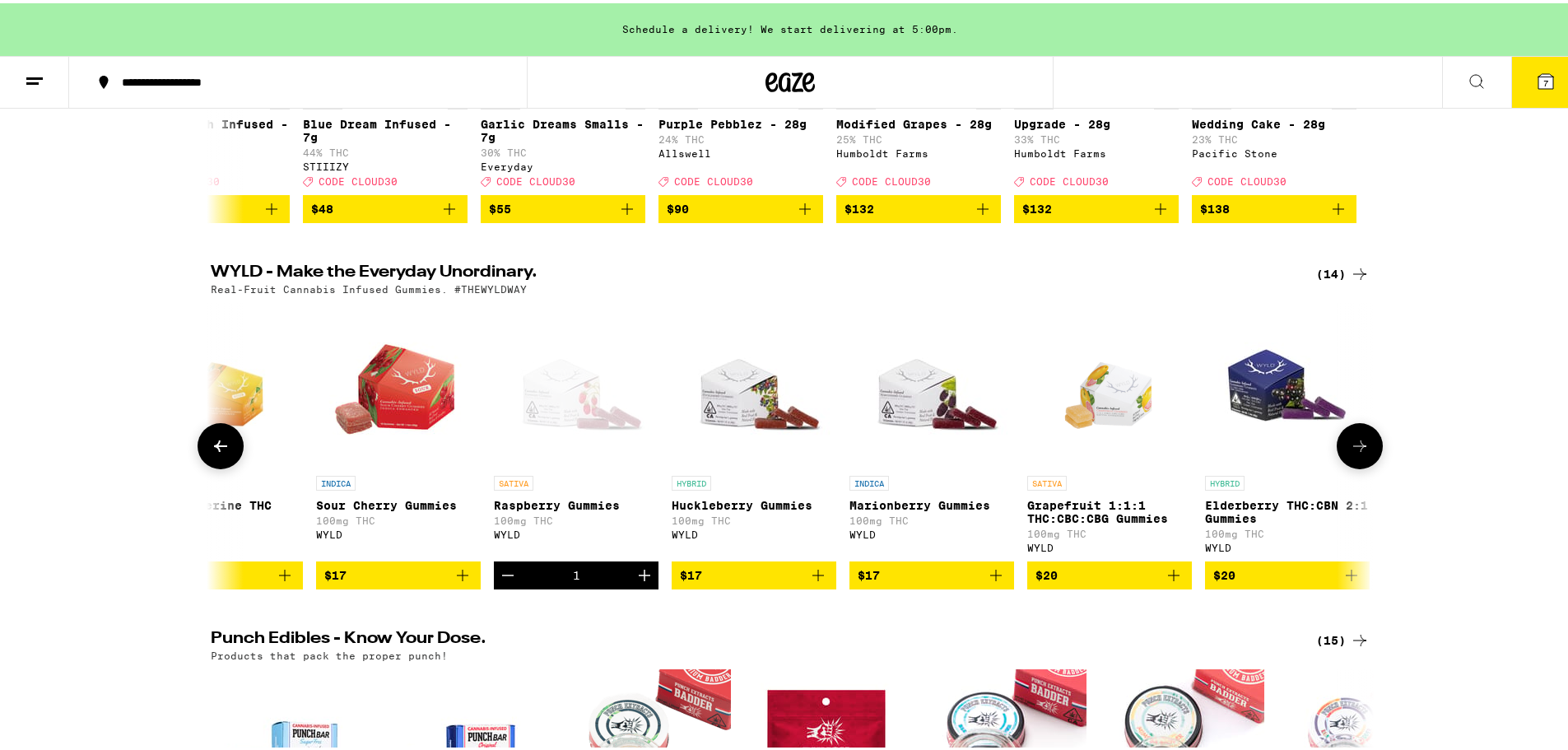
scroll to position [0, 979]
